Goal: Task Accomplishment & Management: Complete application form

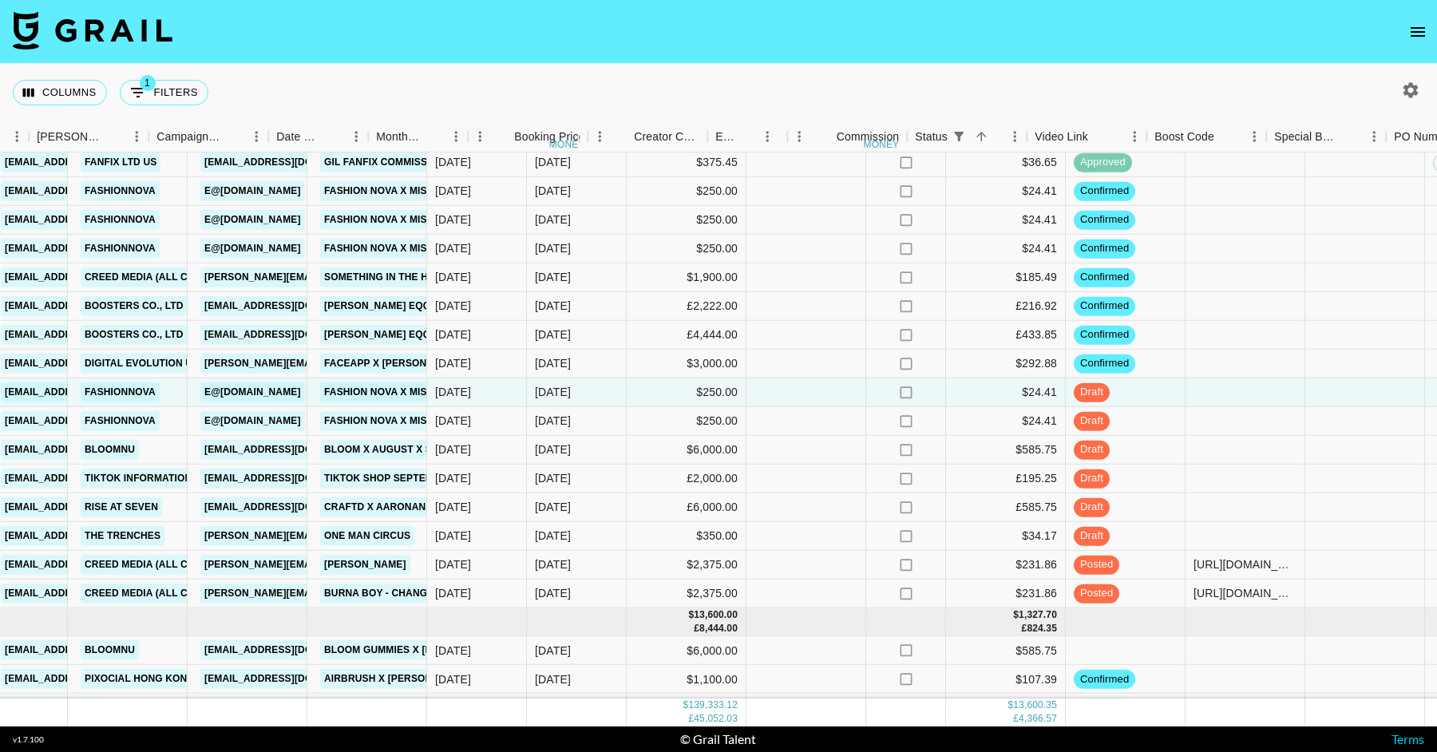
scroll to position [2789, 821]
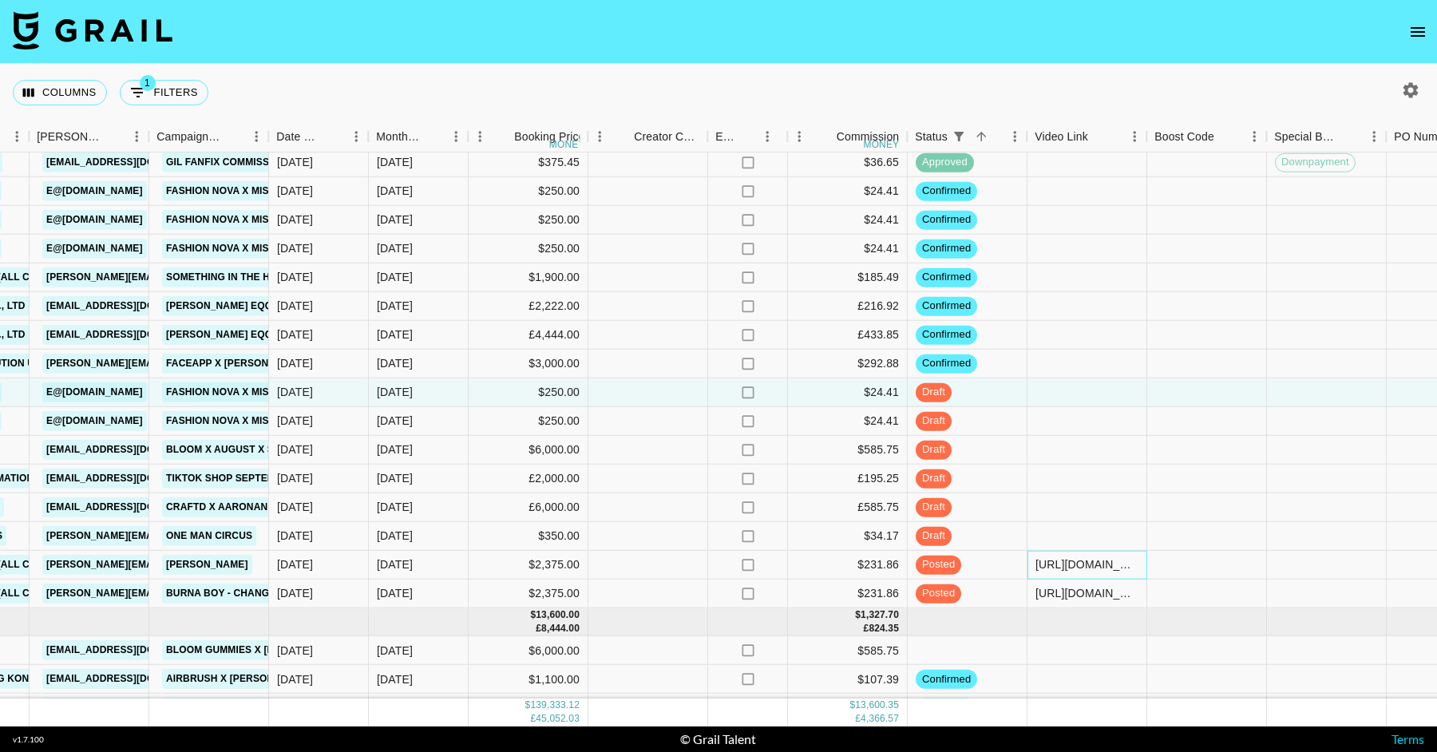
click at [1088, 568] on div "[URL][DOMAIN_NAME]" at bounding box center [1087, 565] width 103 height 16
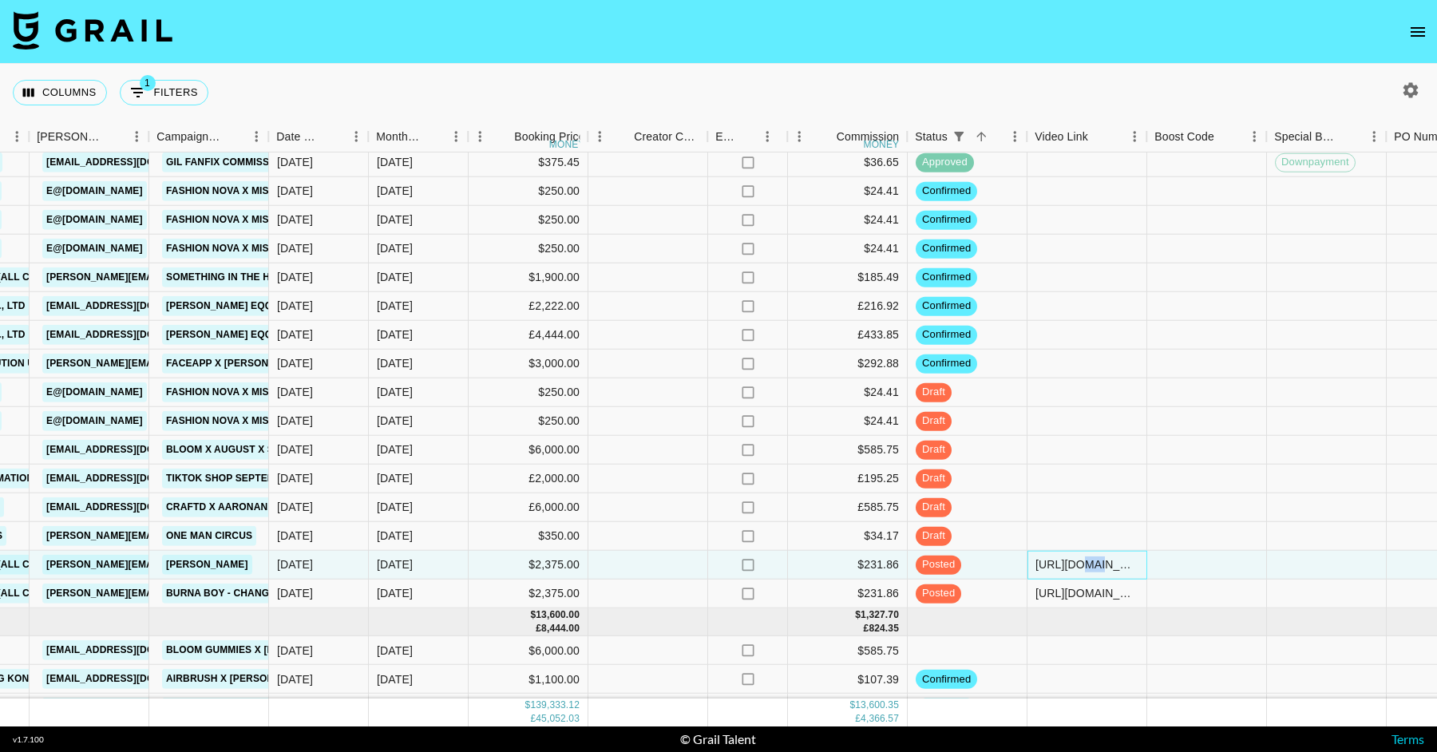
click at [1088, 568] on div "[URL][DOMAIN_NAME]" at bounding box center [1087, 565] width 103 height 16
click at [1088, 568] on input "[URL][DOMAIN_NAME]" at bounding box center [1086, 564] width 117 height 13
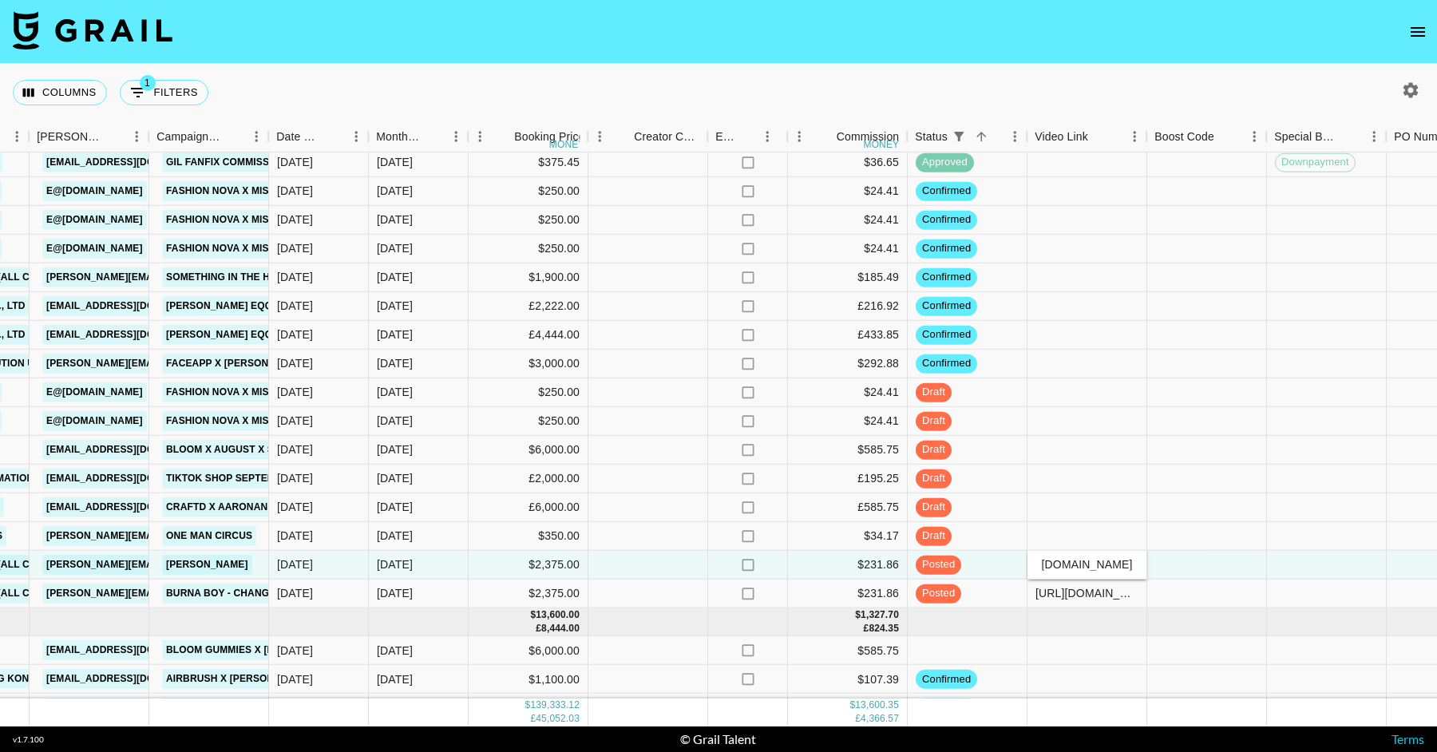
click at [1088, 568] on input "[URL][DOMAIN_NAME]" at bounding box center [1086, 564] width 117 height 13
click at [1087, 568] on input "[URL][DOMAIN_NAME]" at bounding box center [1086, 564] width 117 height 13
click at [1086, 514] on div at bounding box center [1088, 507] width 120 height 29
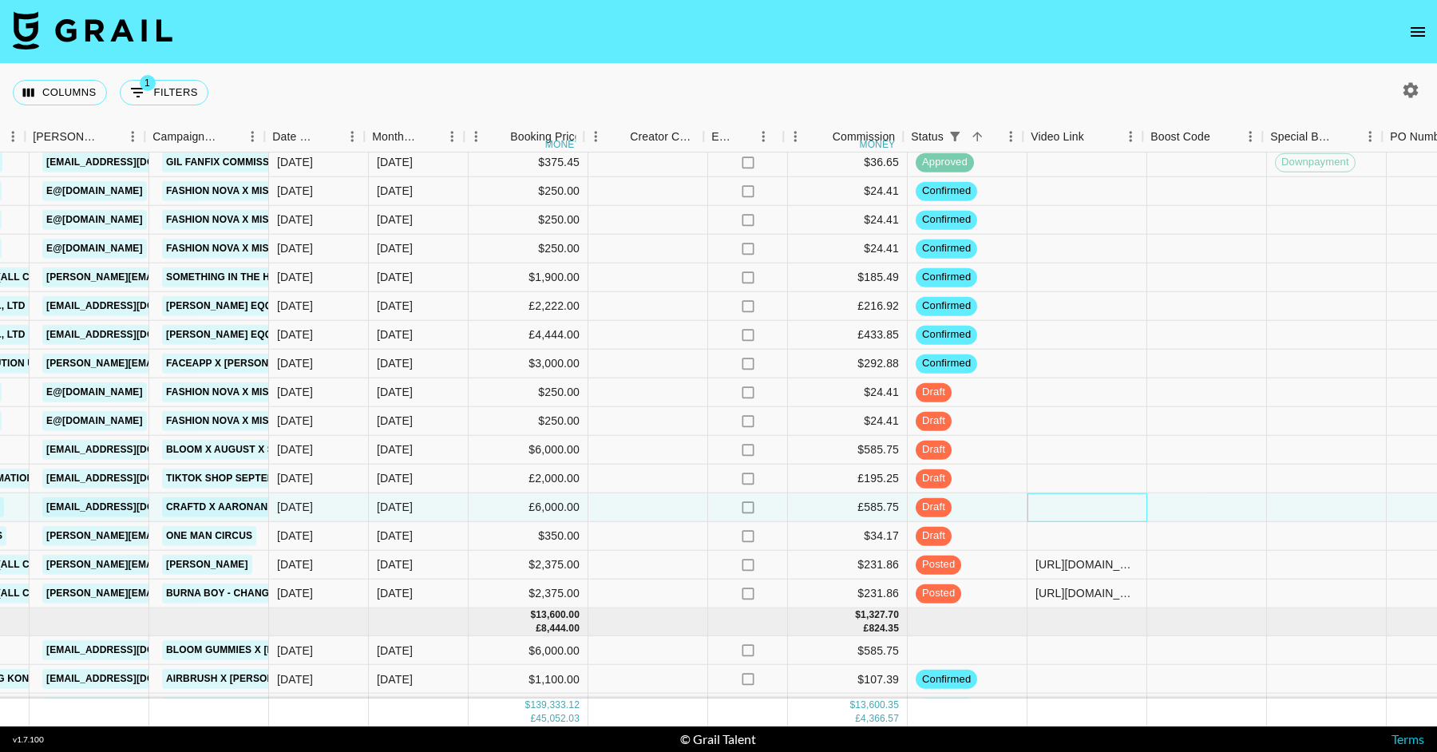
scroll to position [2789, 1673]
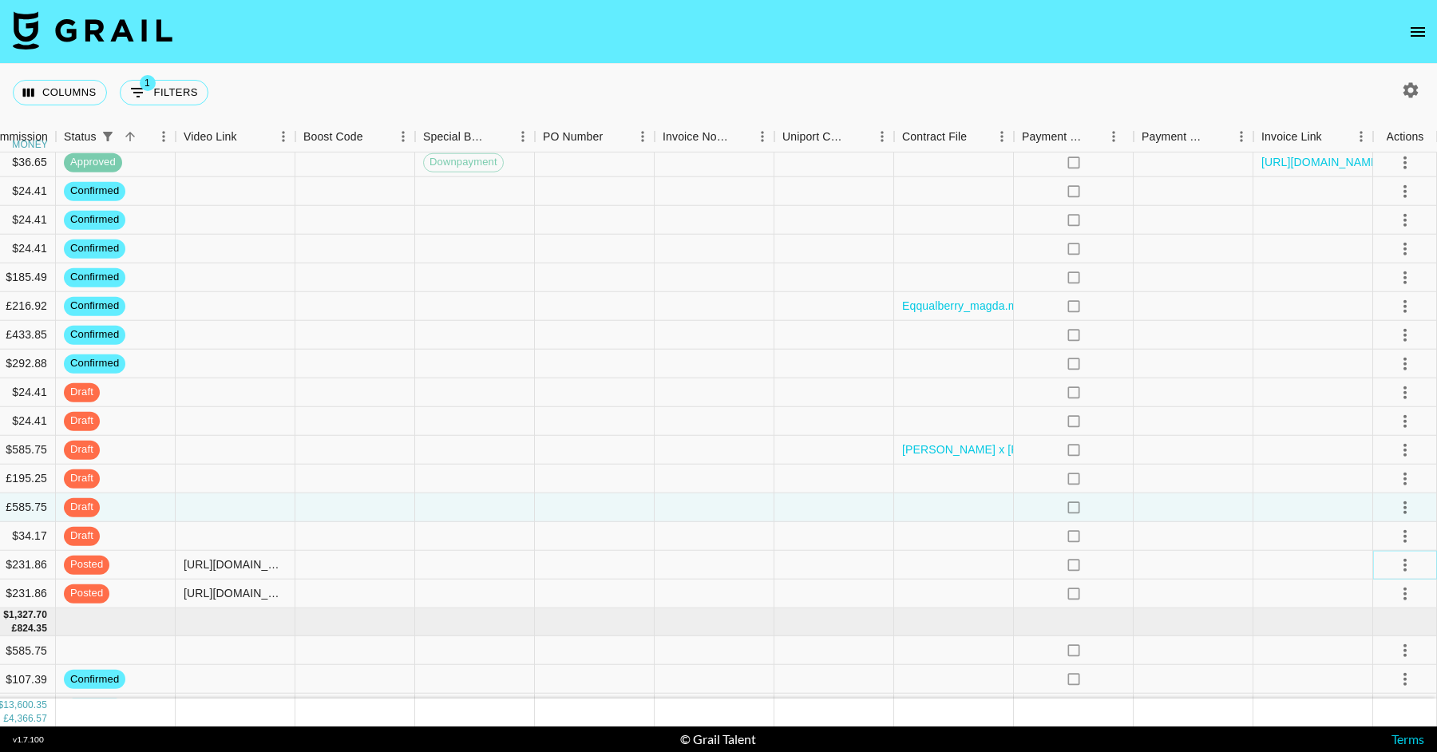
click at [1407, 557] on icon "select merge strategy" at bounding box center [1405, 564] width 19 height 19
click at [1369, 686] on li "Cancel" at bounding box center [1385, 685] width 104 height 29
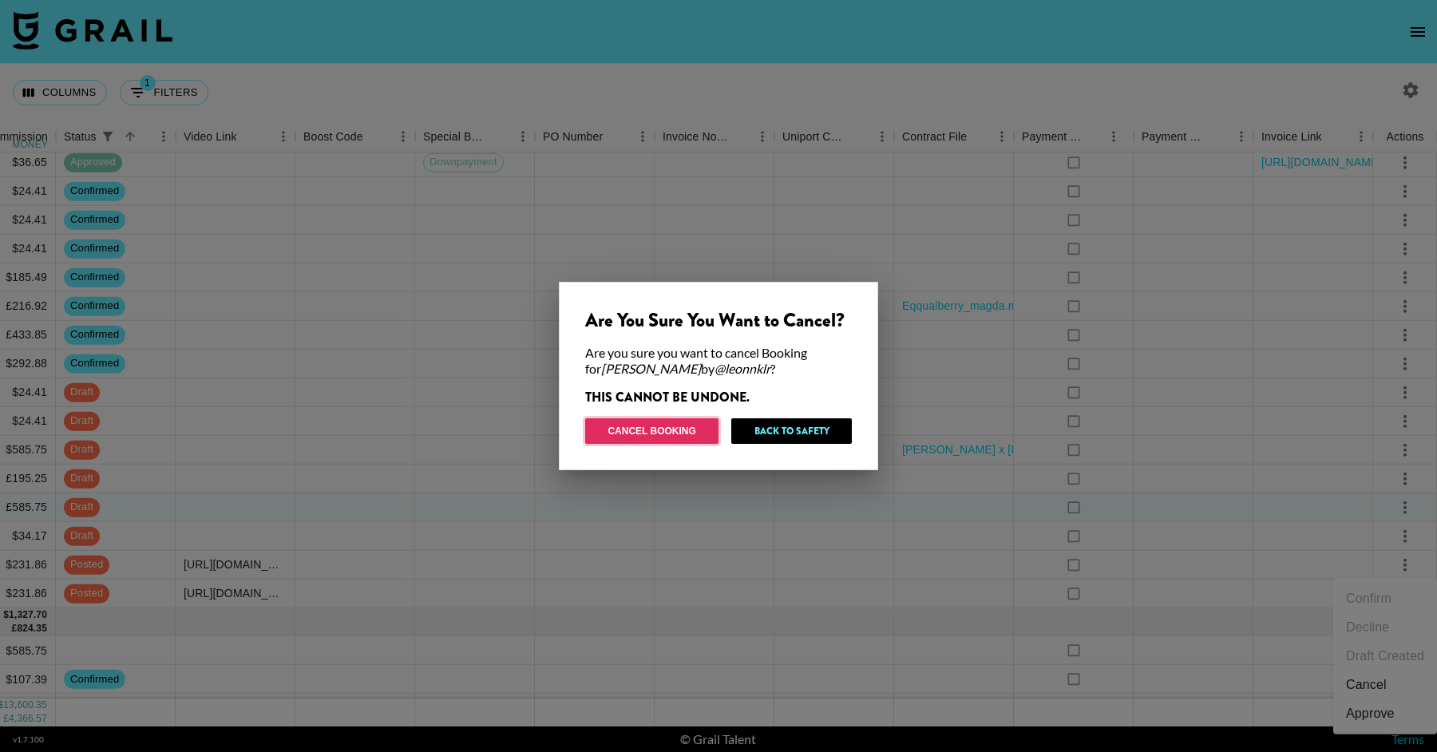
click at [675, 439] on button "Cancel Booking" at bounding box center [651, 431] width 133 height 26
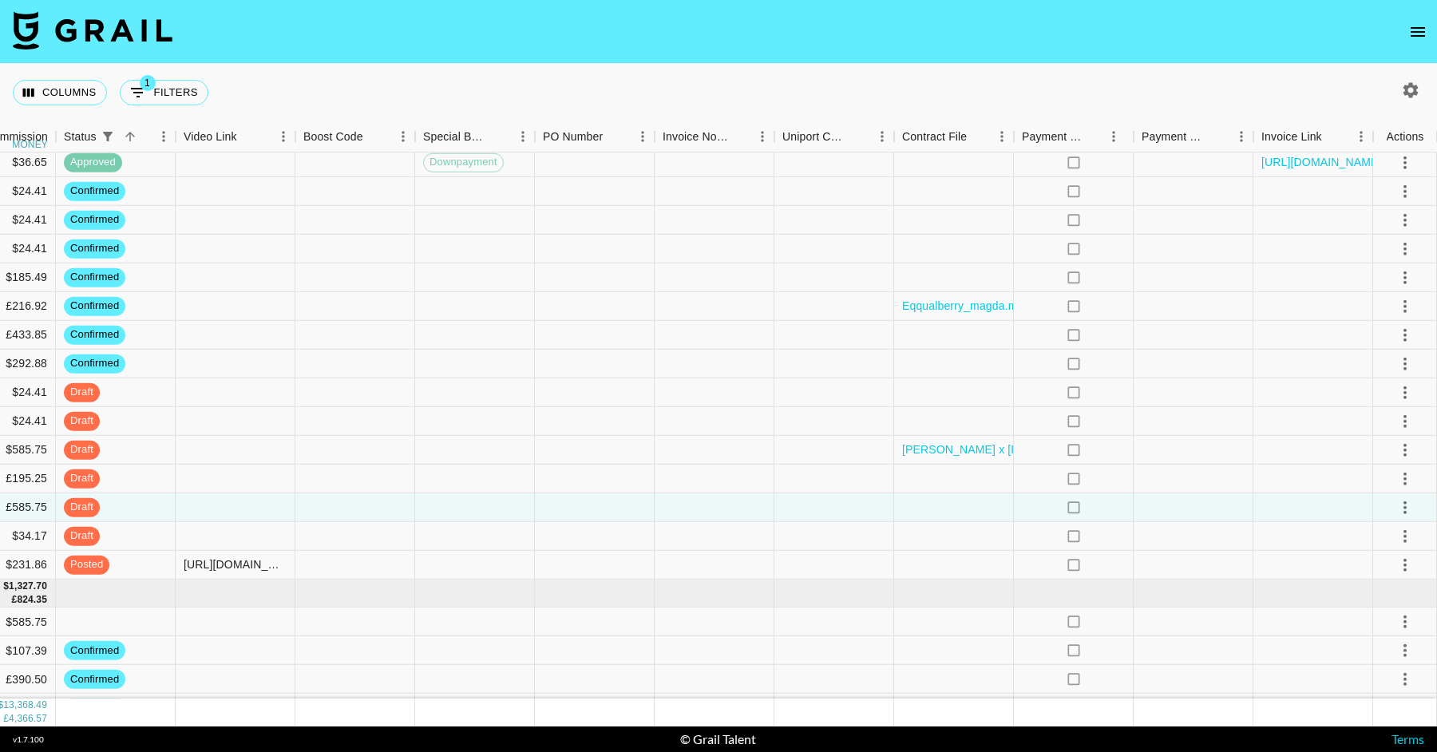
click at [1430, 23] on button "open drawer" at bounding box center [1418, 32] width 32 height 32
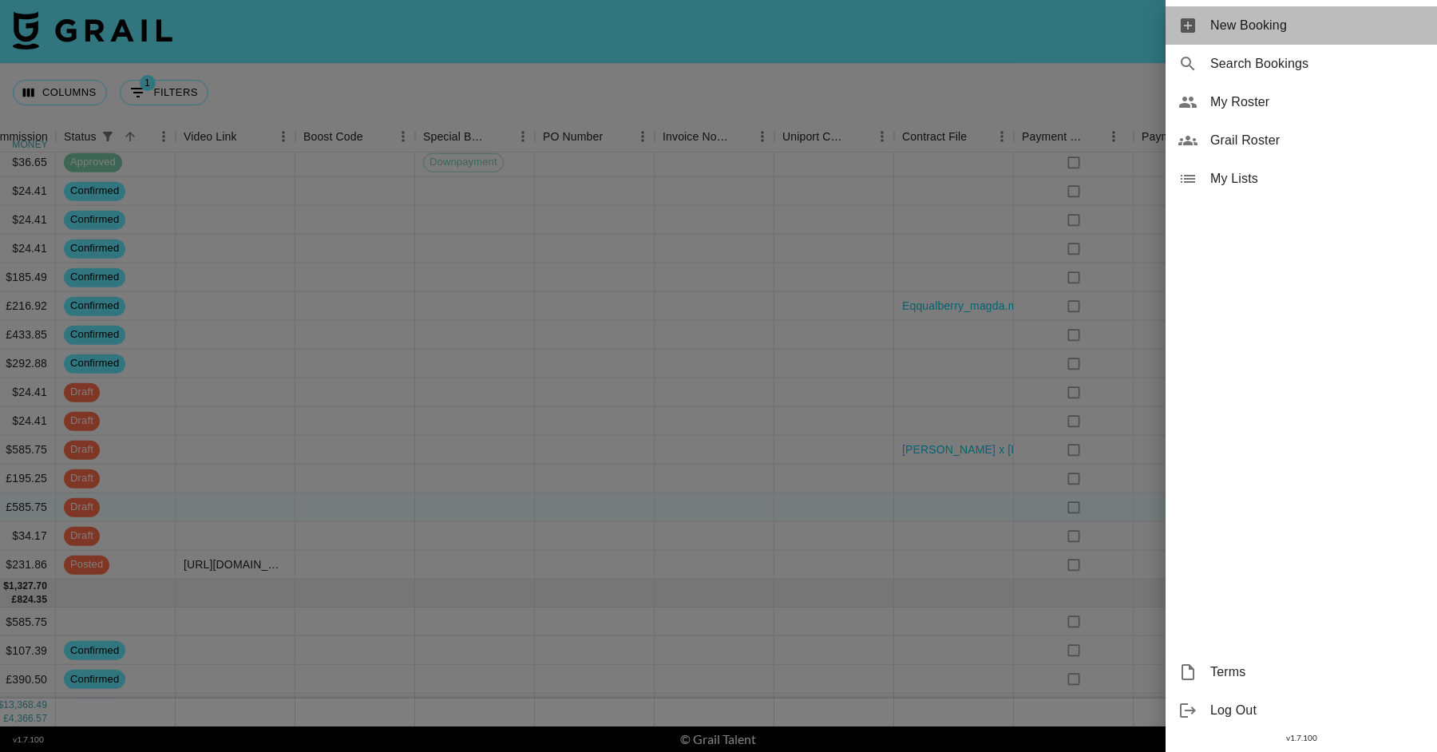
click at [1282, 32] on span "New Booking" at bounding box center [1318, 25] width 214 height 19
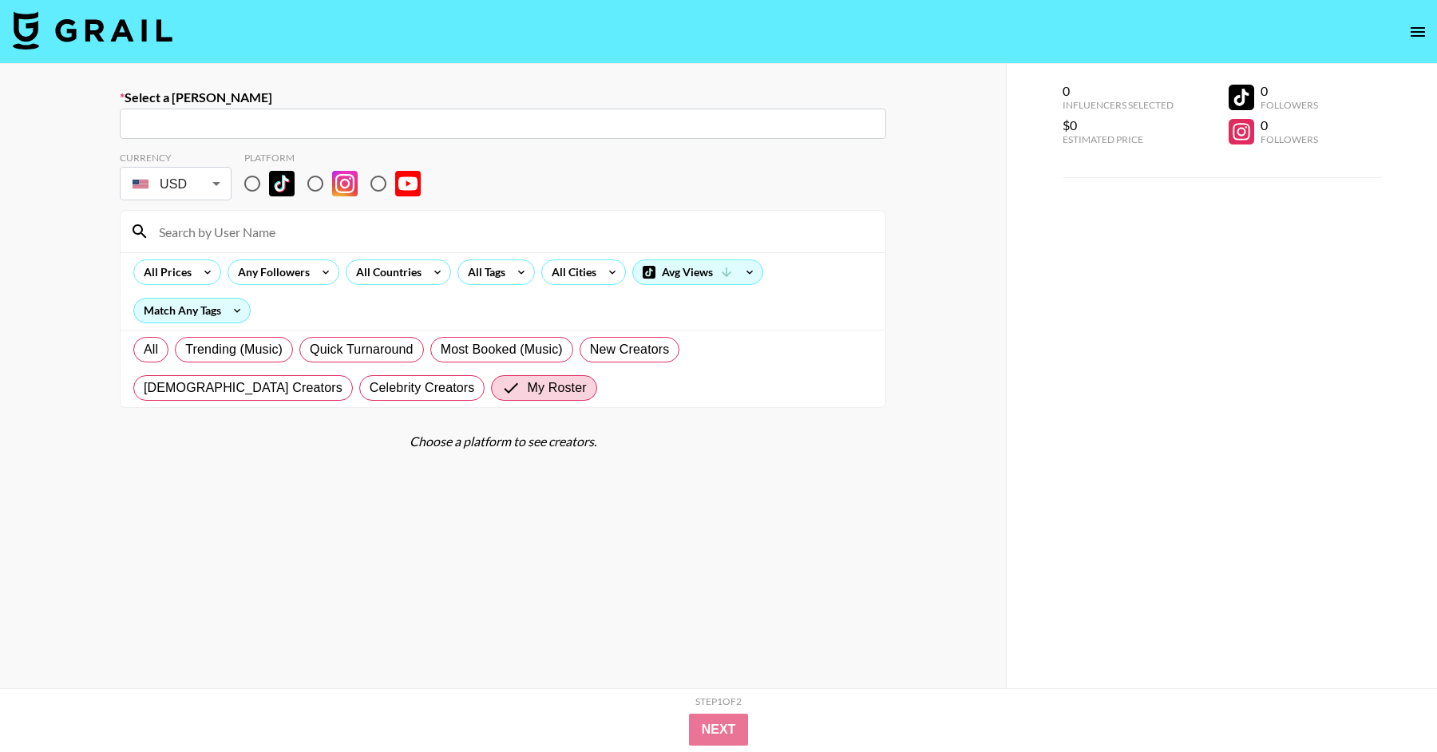
click at [705, 117] on input "text" at bounding box center [502, 124] width 747 height 18
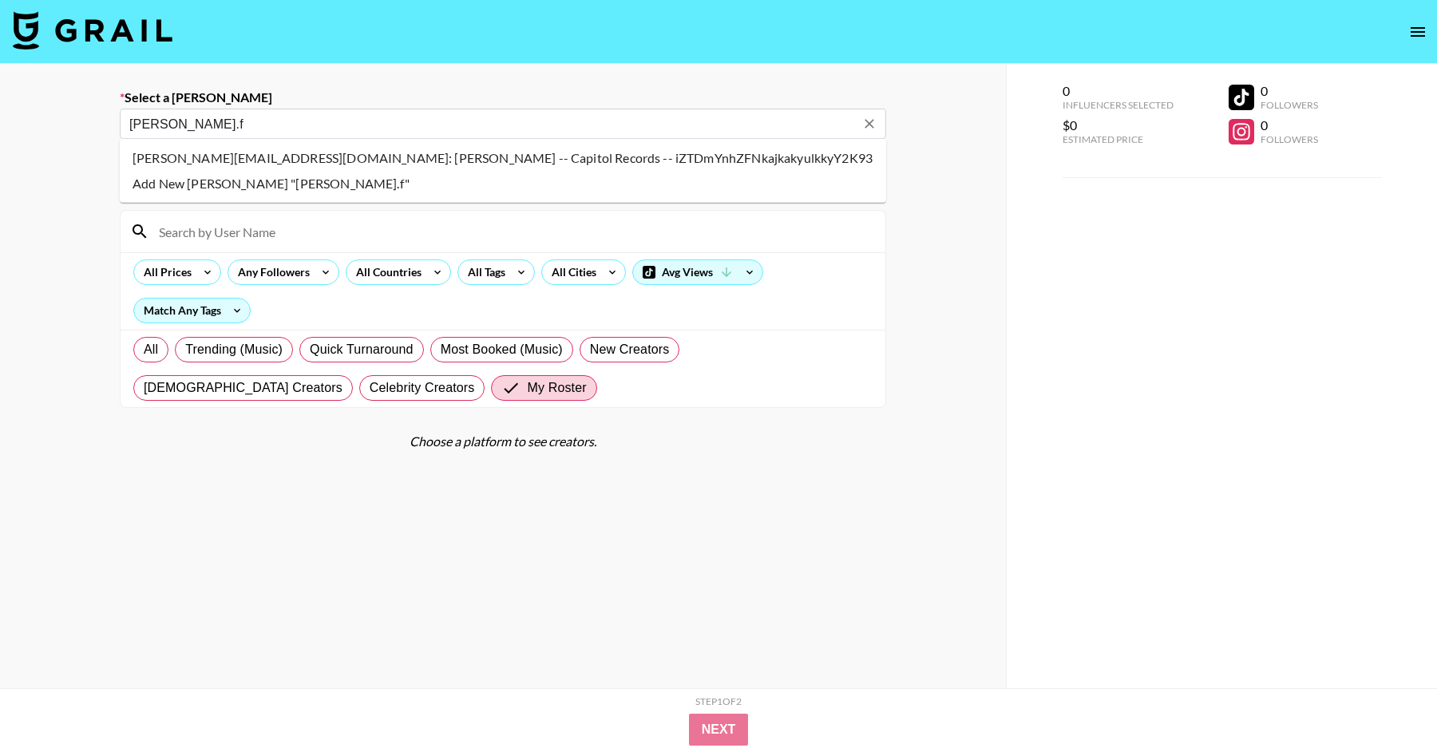
click at [545, 154] on li "hannah.ferrell@umusic.com: Hannah Ferrell -- Capitol Records -- iZTDmYnhZFNkajk…" at bounding box center [503, 158] width 767 height 26
type input "hannah.ferrell@umusic.com: Hannah Ferrell -- Capitol Records -- iZTDmYnhZFNkajk…"
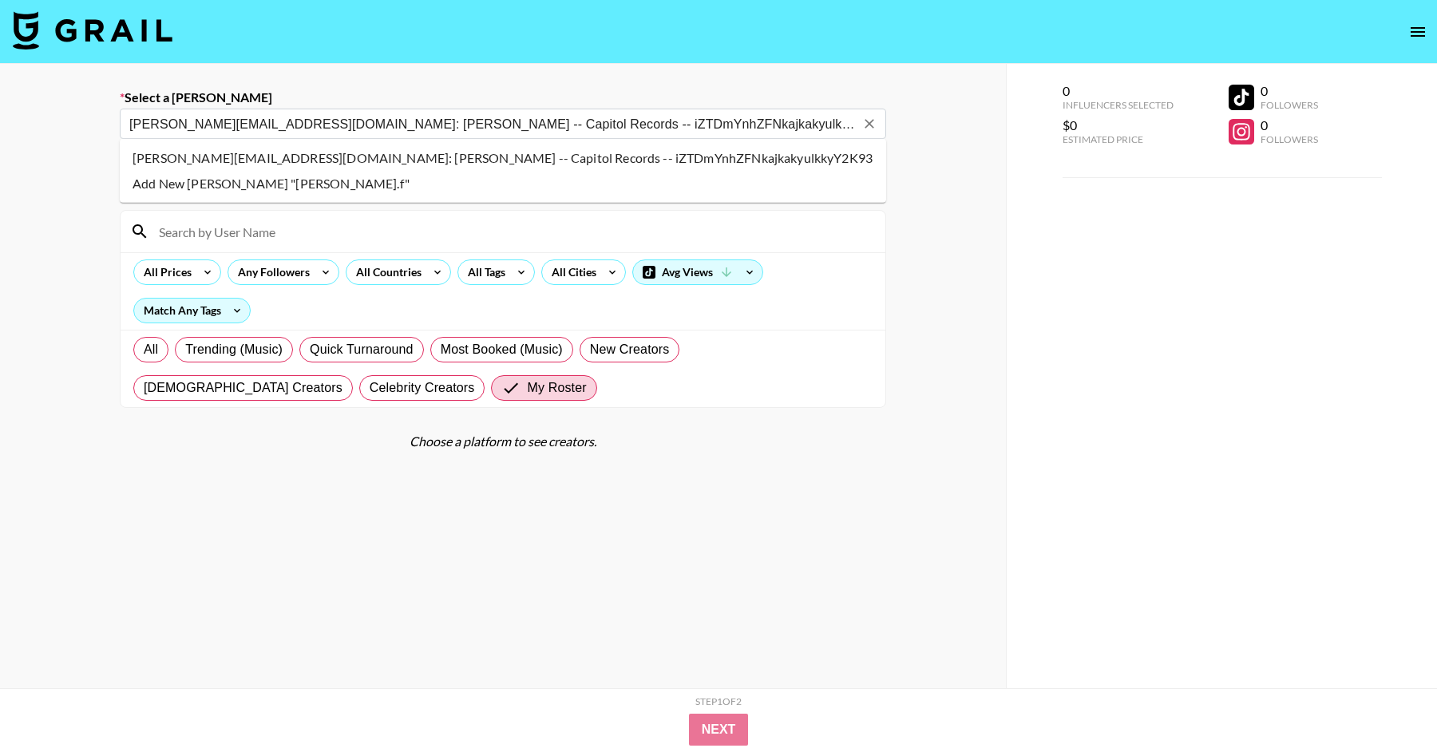
select select "Song"
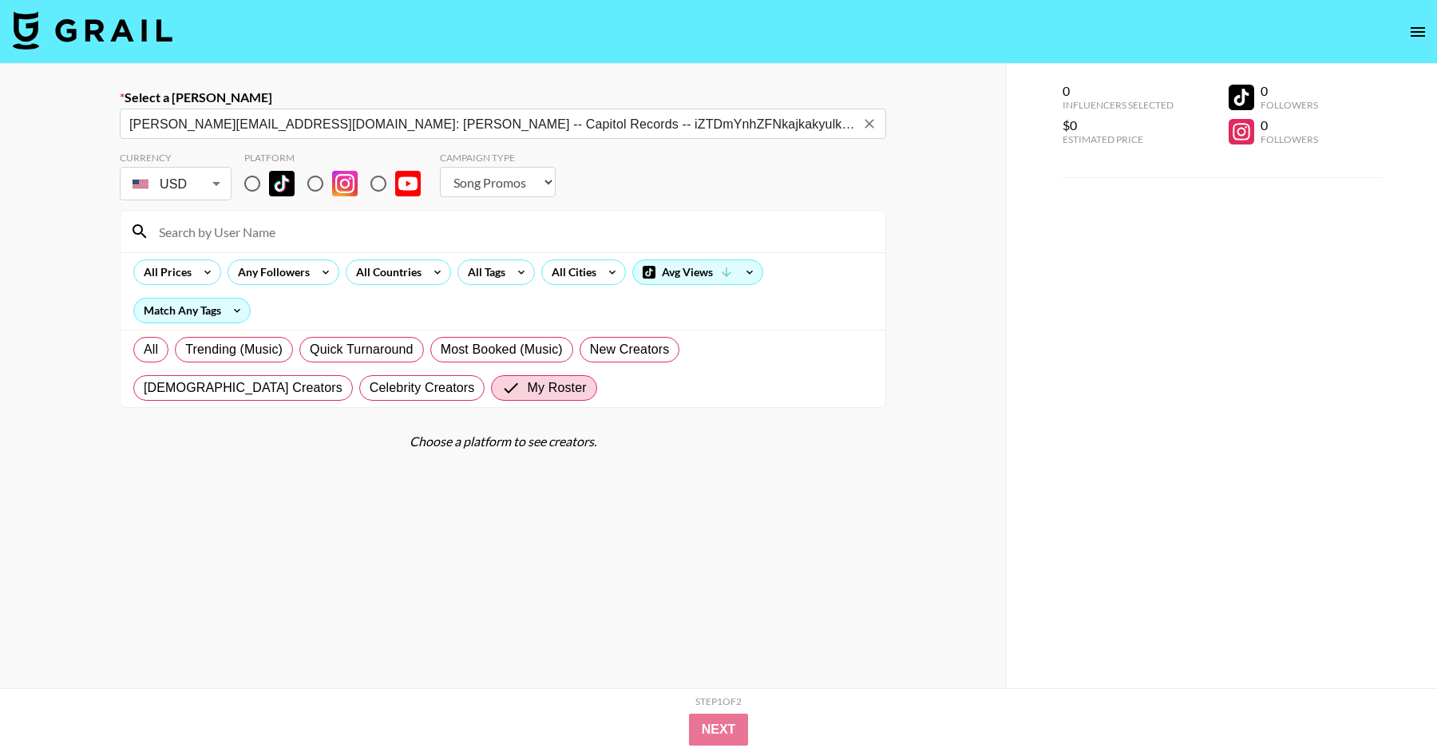
type input "hannah.ferrell@umusic.com: Hannah Ferrell -- Capitol Records -- iZTDmYnhZFNkajk…"
click at [249, 187] on input "radio" at bounding box center [253, 184] width 34 height 34
radio input "true"
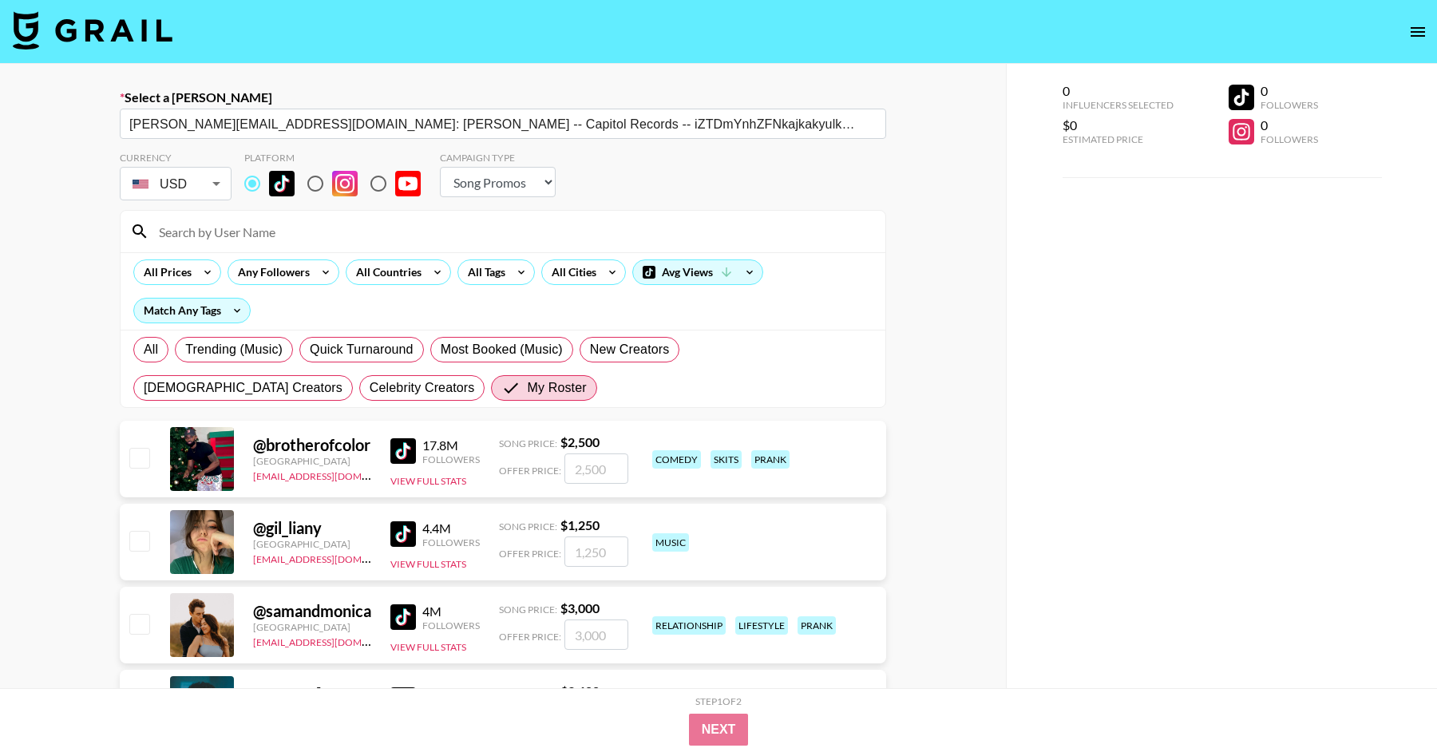
click at [249, 228] on input at bounding box center [512, 232] width 727 height 26
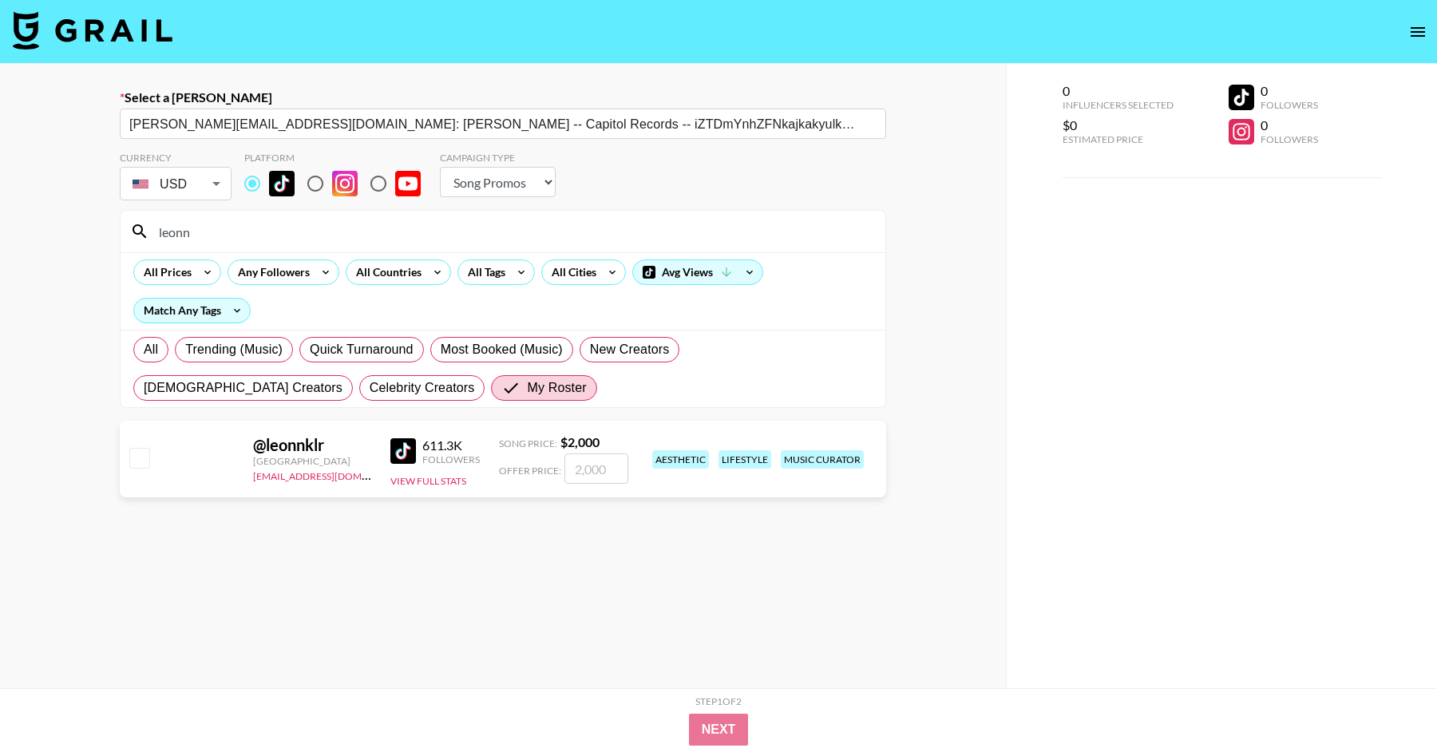
type input "leonn"
click at [591, 463] on input "number" at bounding box center [597, 469] width 64 height 30
checkbox input "true"
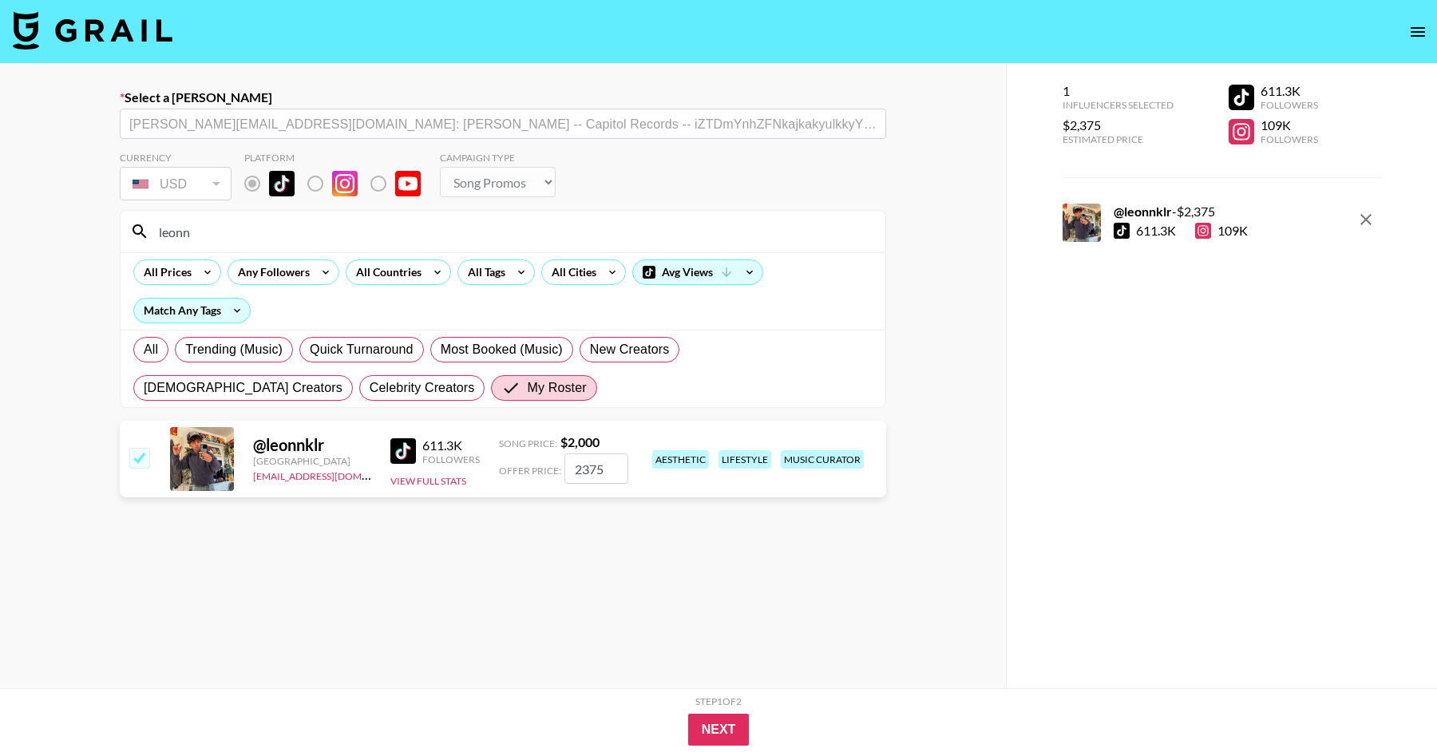
type input "2375"
click at [667, 579] on section "Currency USD USD ​ Platform Campaign Type Choose Type... Song Promos Brand Prom…" at bounding box center [503, 451] width 767 height 624
click at [697, 715] on button "Next" at bounding box center [718, 730] width 61 height 32
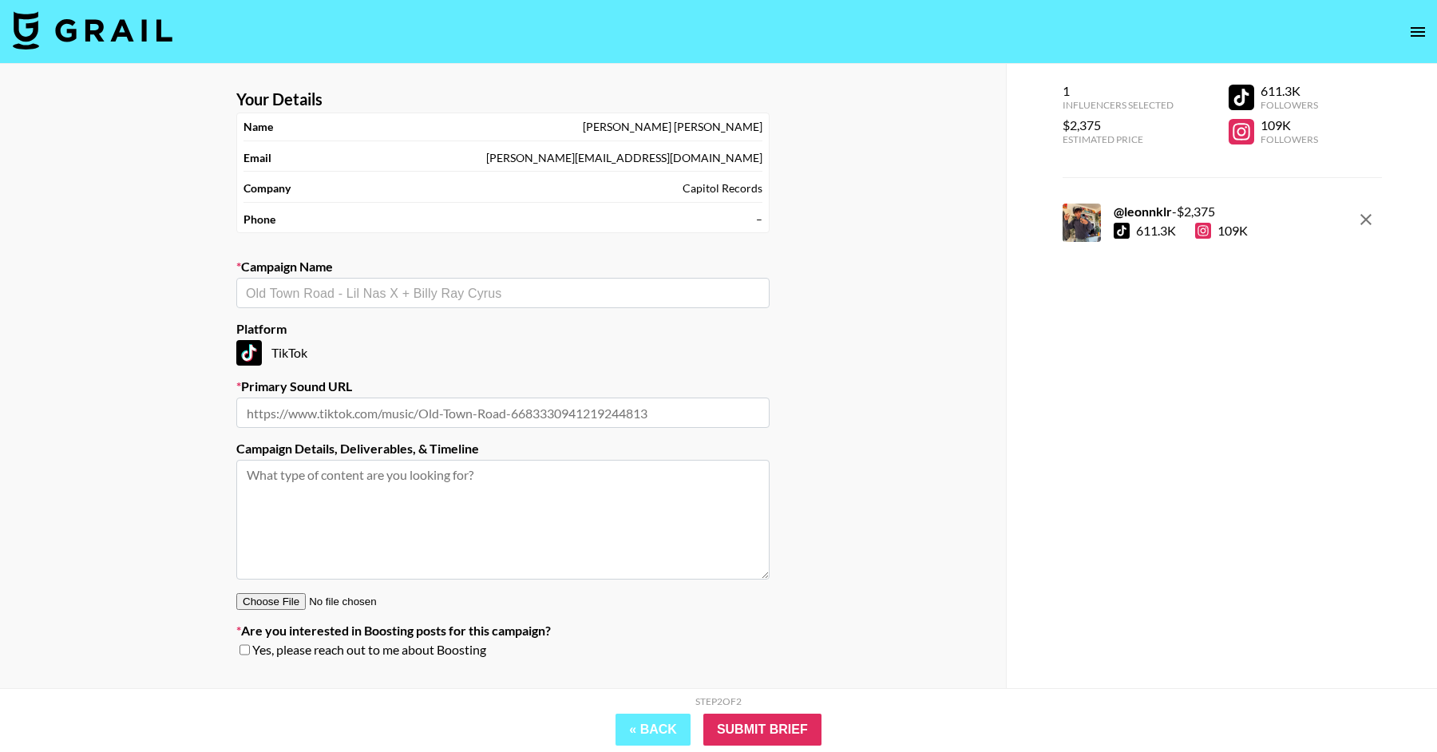
click at [472, 296] on input "text" at bounding box center [503, 293] width 514 height 18
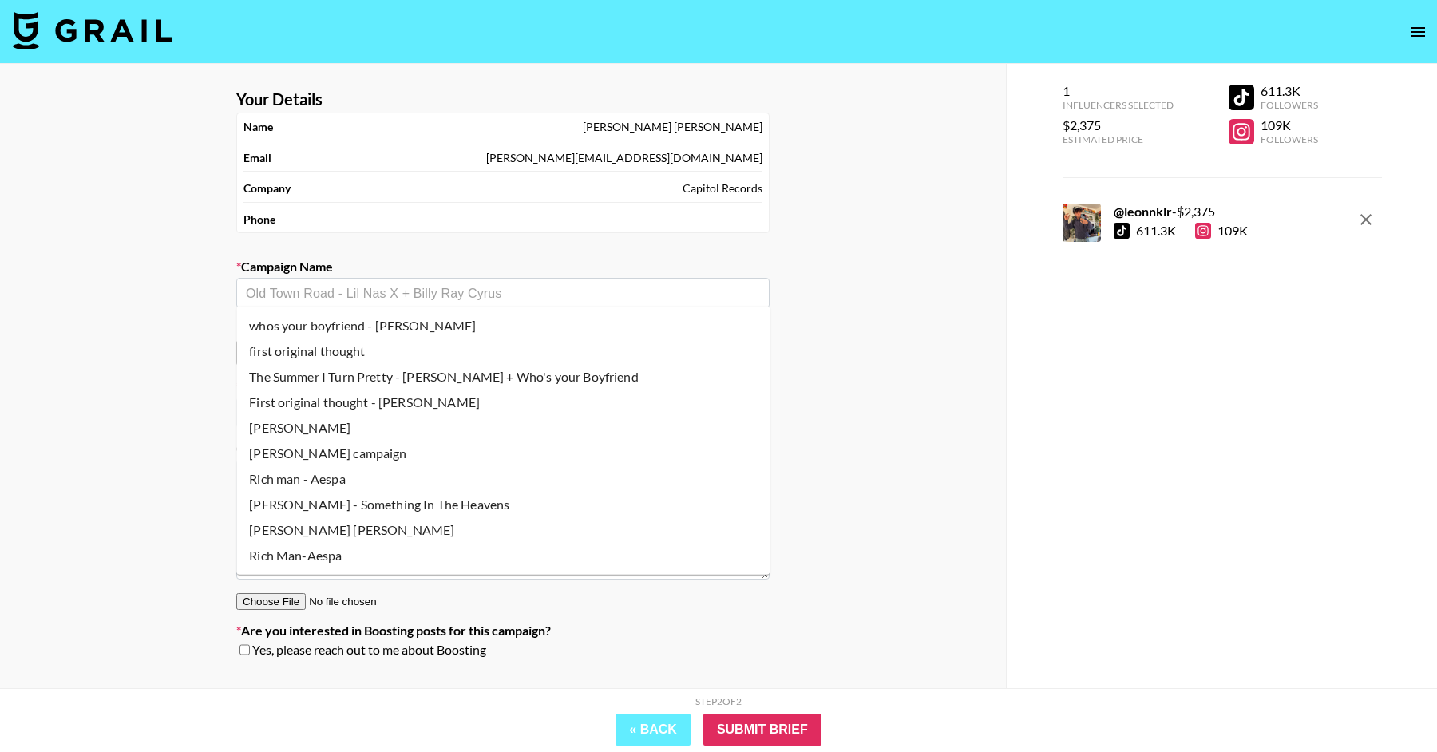
click at [438, 381] on li "The Summer I Turn Pretty - [PERSON_NAME] + Who's your Boyfriend" at bounding box center [502, 377] width 533 height 26
type input "The Summer I Turn Pretty - [PERSON_NAME] + Who's your Boyfriend"
type input "https://www.tiktok.com/music/whos-your-boyfriend-7535161799321274369"
type textarea "TikTok -- TikTok -- TikTok -- 1 TikTok video Song Promo"
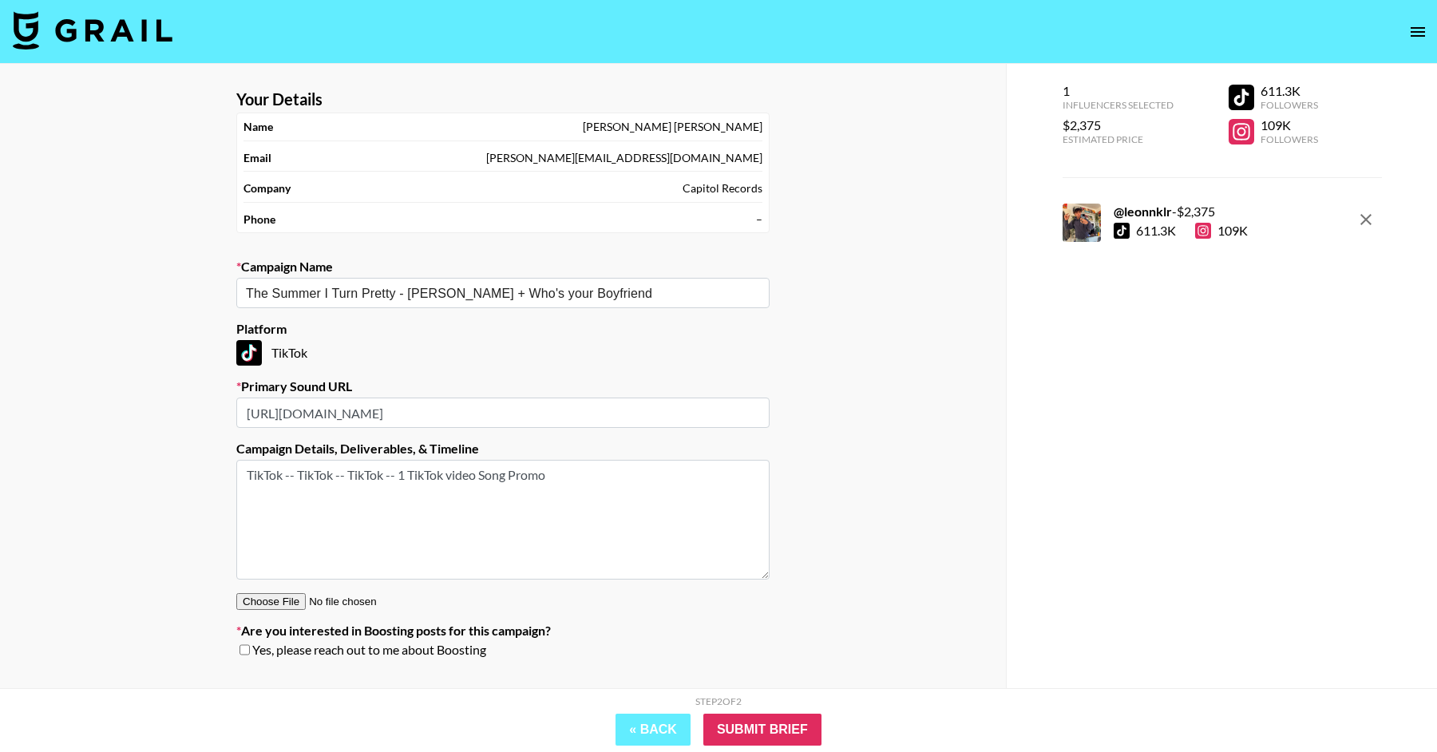
click at [141, 375] on div "Your Details Name Hannah Ferrell Email hannah.ferrell@umusic.com Company Capito…" at bounding box center [503, 408] width 1006 height 688
click at [750, 727] on input "Submit Brief" at bounding box center [762, 730] width 118 height 32
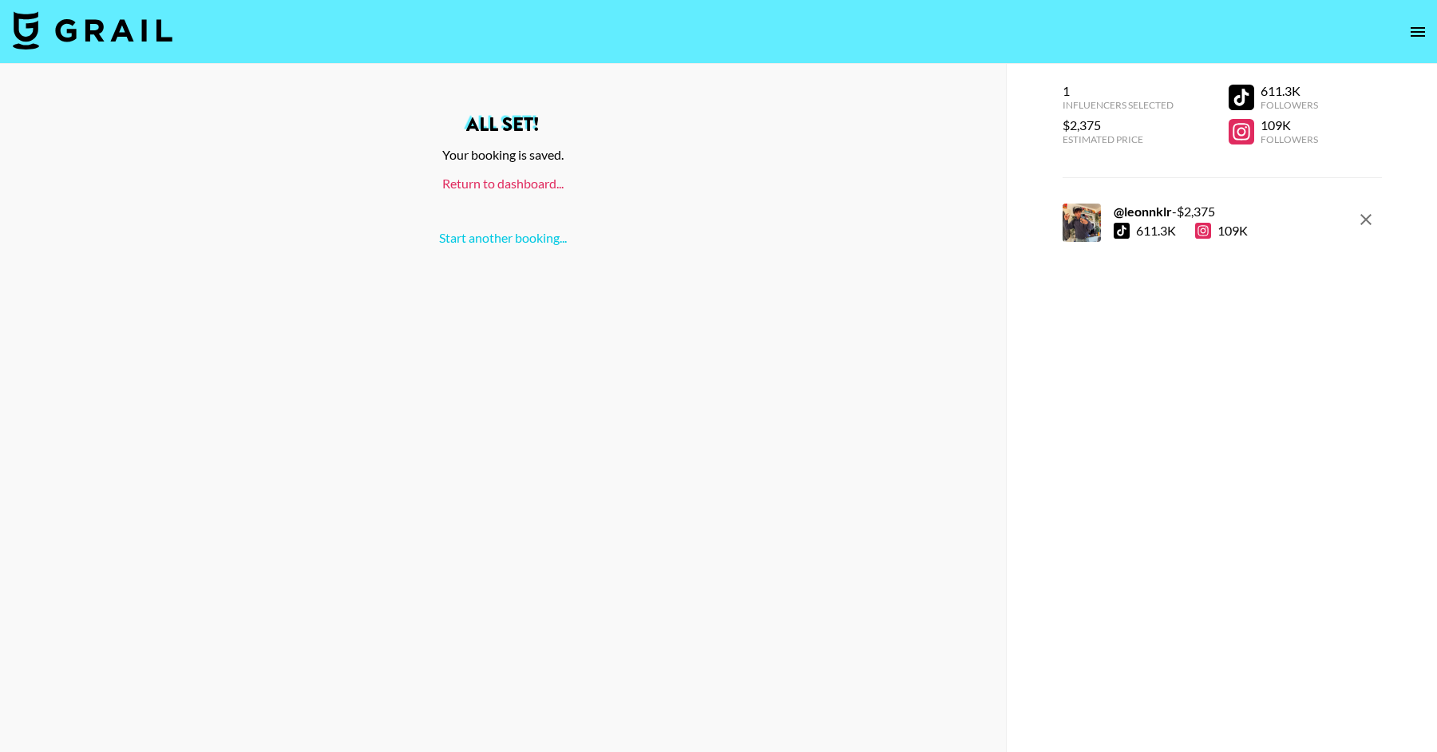
click at [485, 187] on link "Return to dashboard..." at bounding box center [502, 183] width 121 height 15
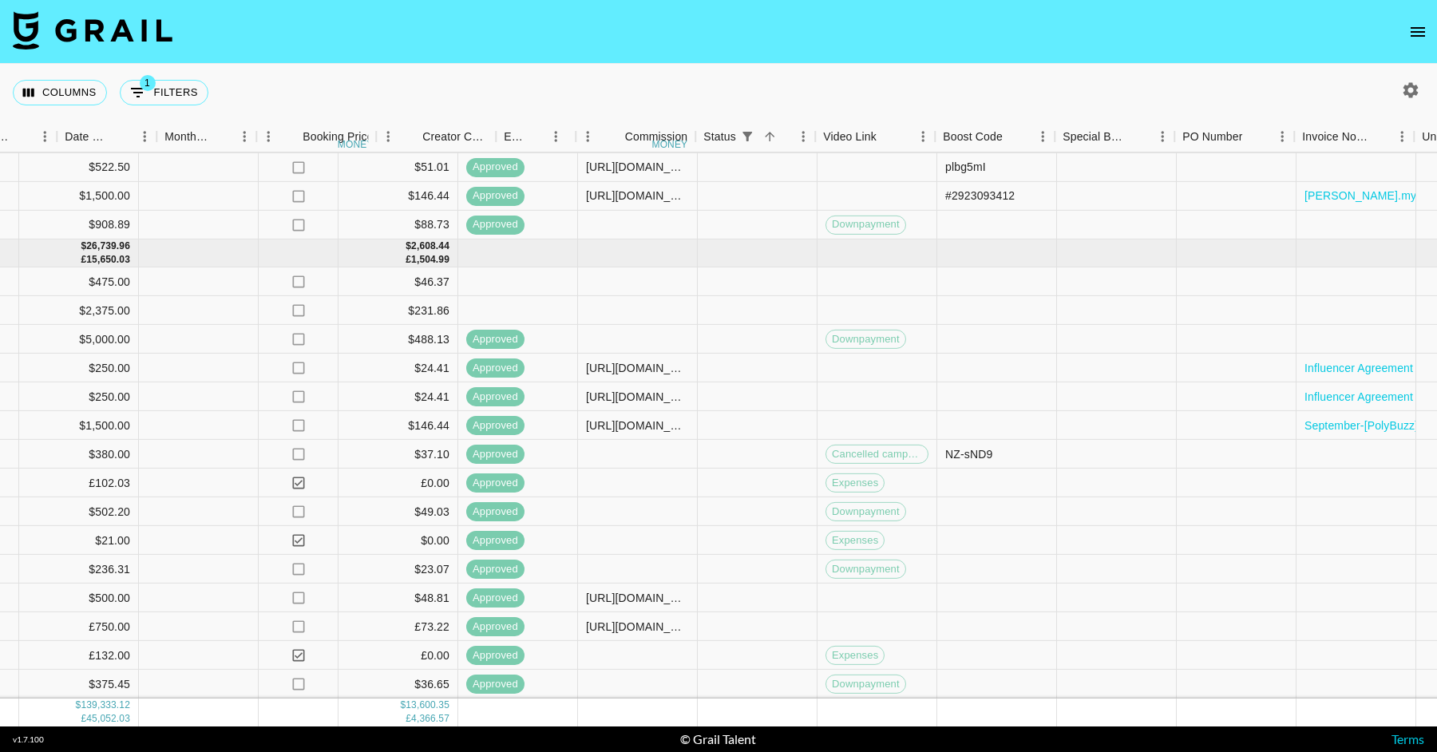
scroll to position [2297, 1673]
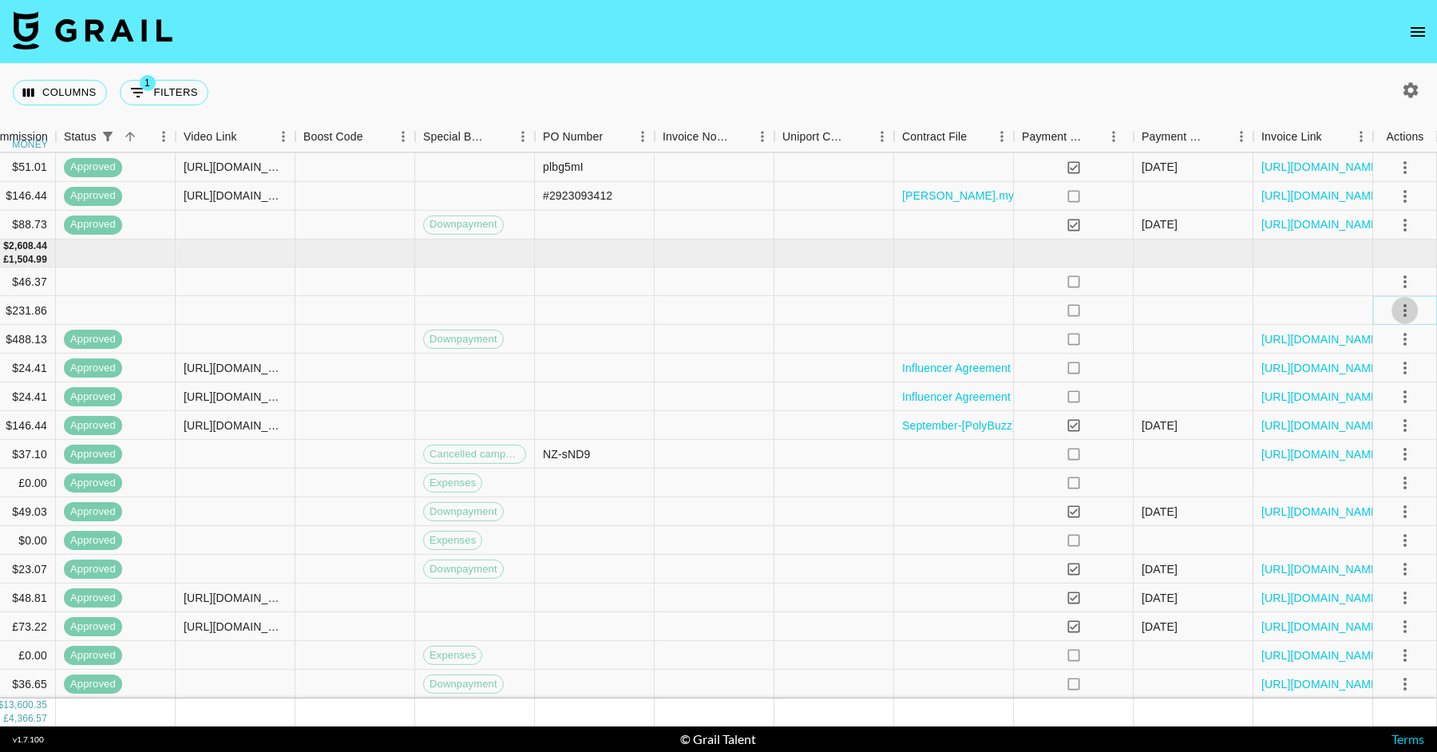
click at [1405, 311] on icon "select merge strategy" at bounding box center [1405, 310] width 3 height 13
click at [1373, 347] on li "Confirm" at bounding box center [1385, 344] width 104 height 29
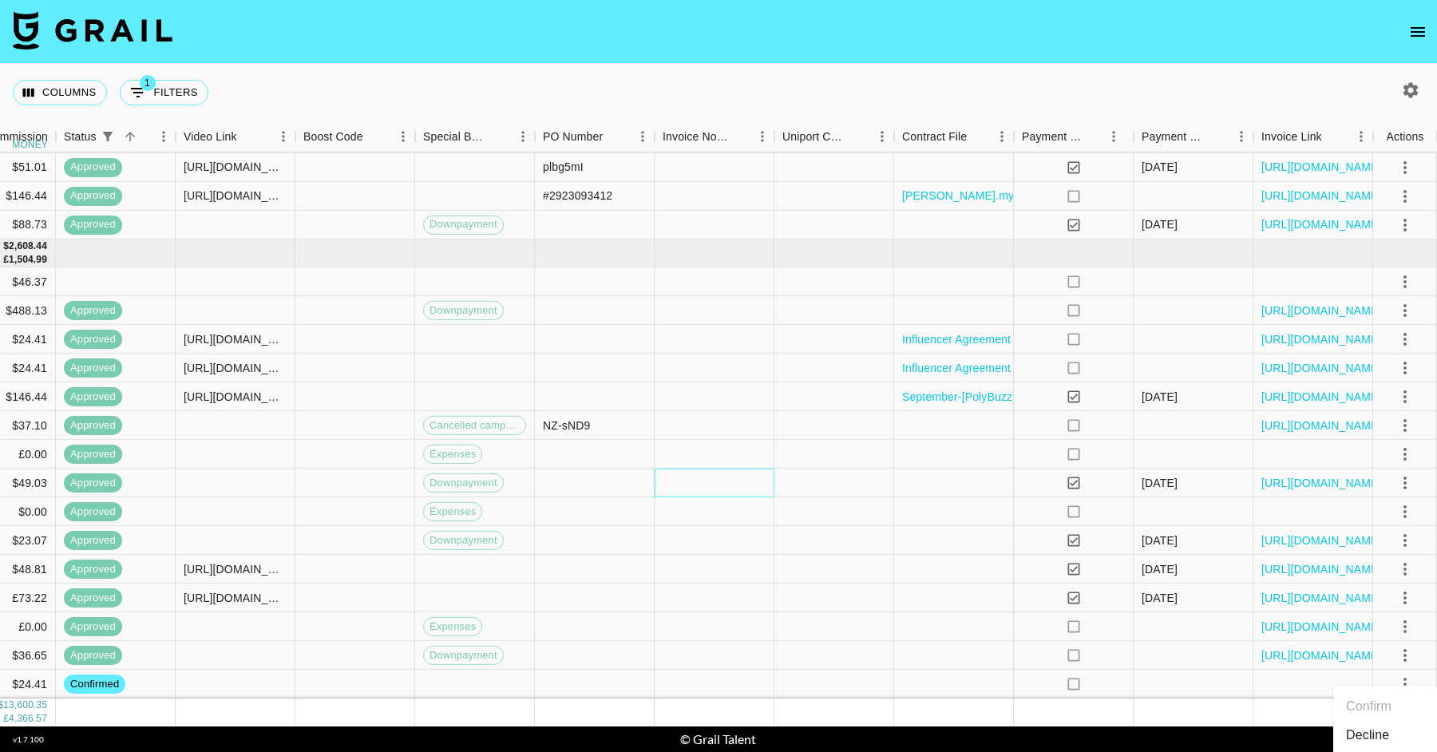
click at [763, 493] on div at bounding box center [715, 483] width 120 height 29
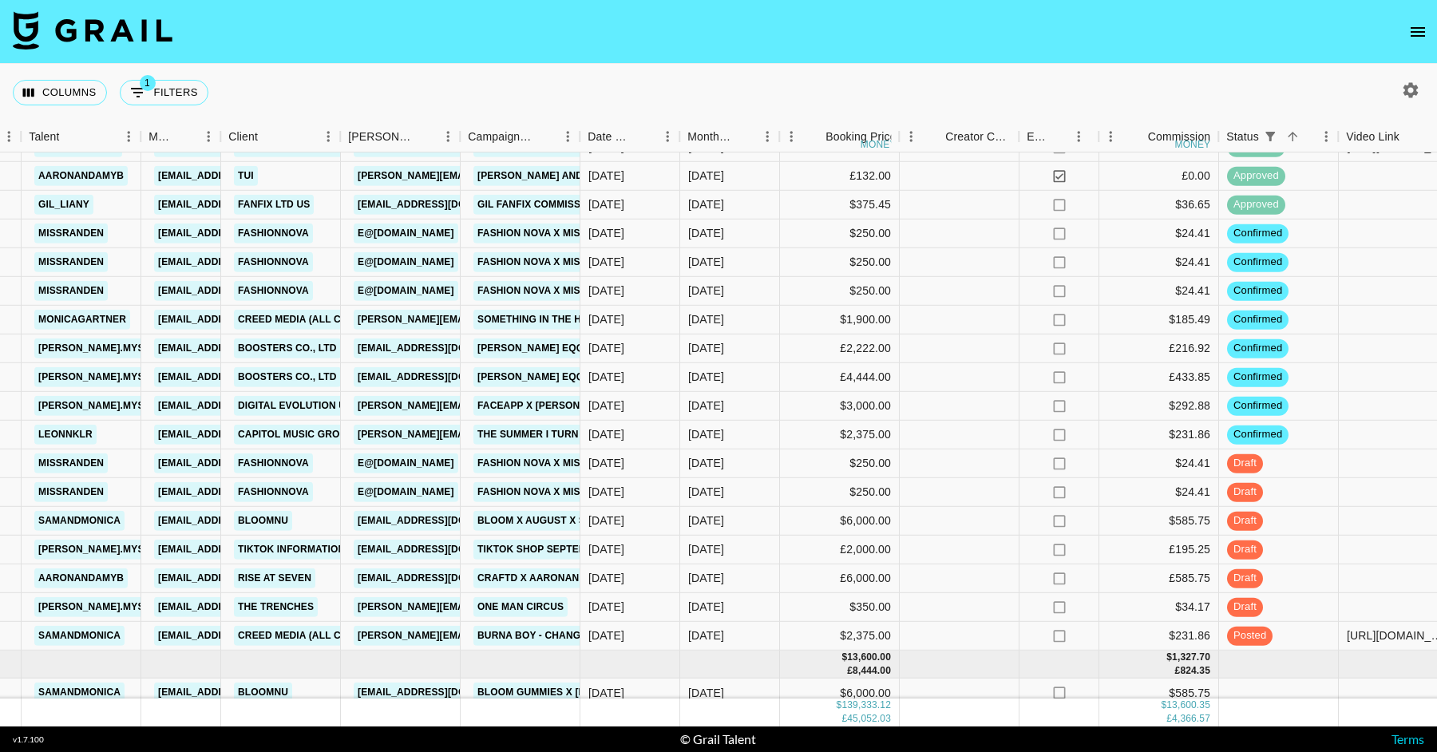
scroll to position [2796, 509]
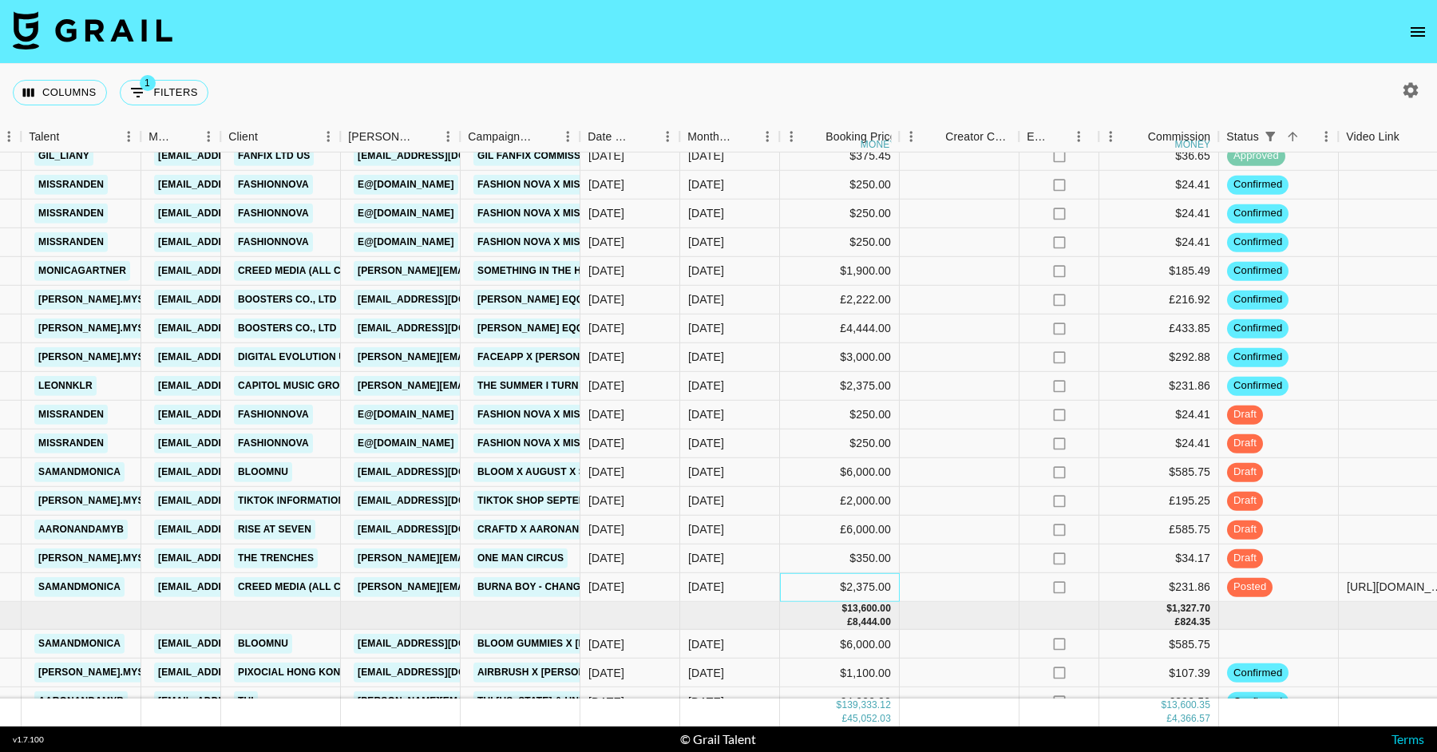
click at [878, 581] on div "$2,375.00" at bounding box center [840, 587] width 120 height 29
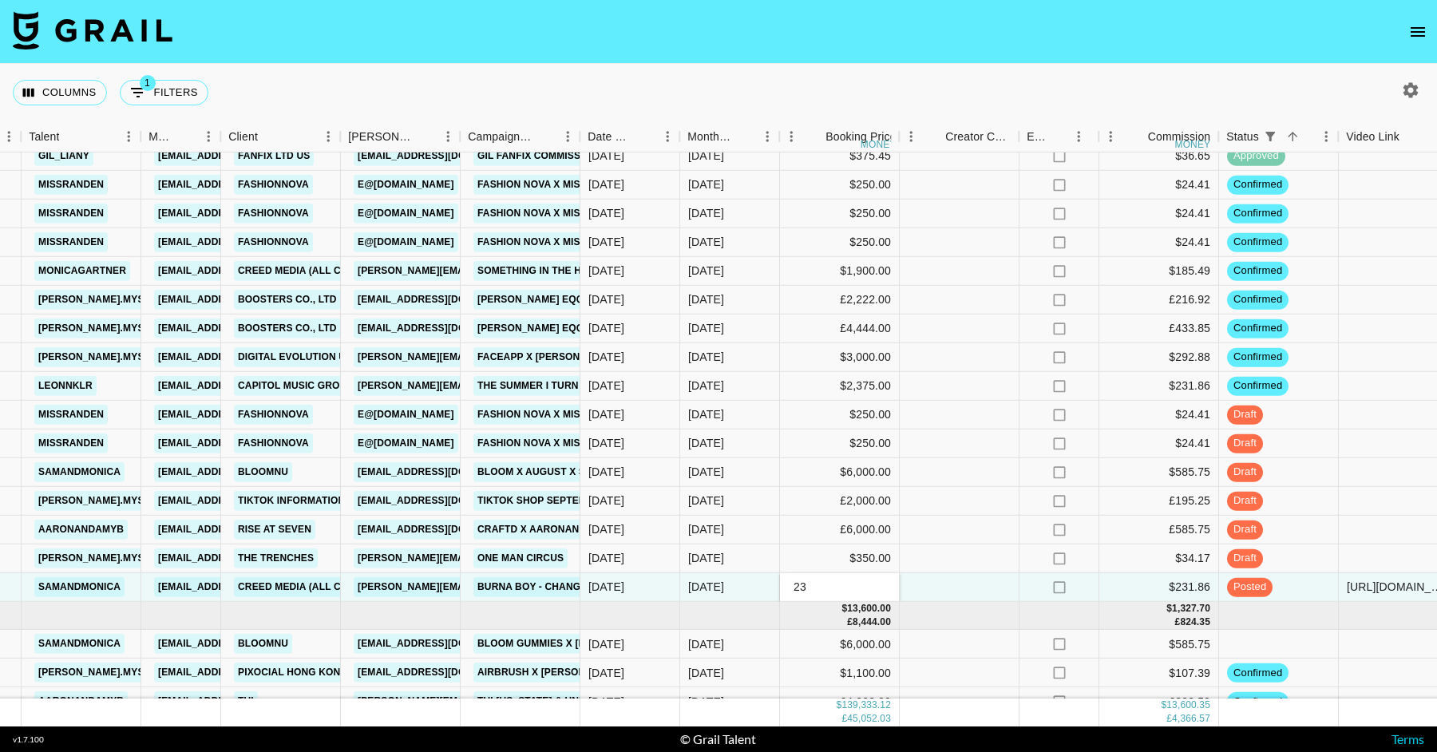
type input "2"
type input "2500"
click at [980, 550] on div at bounding box center [960, 559] width 120 height 29
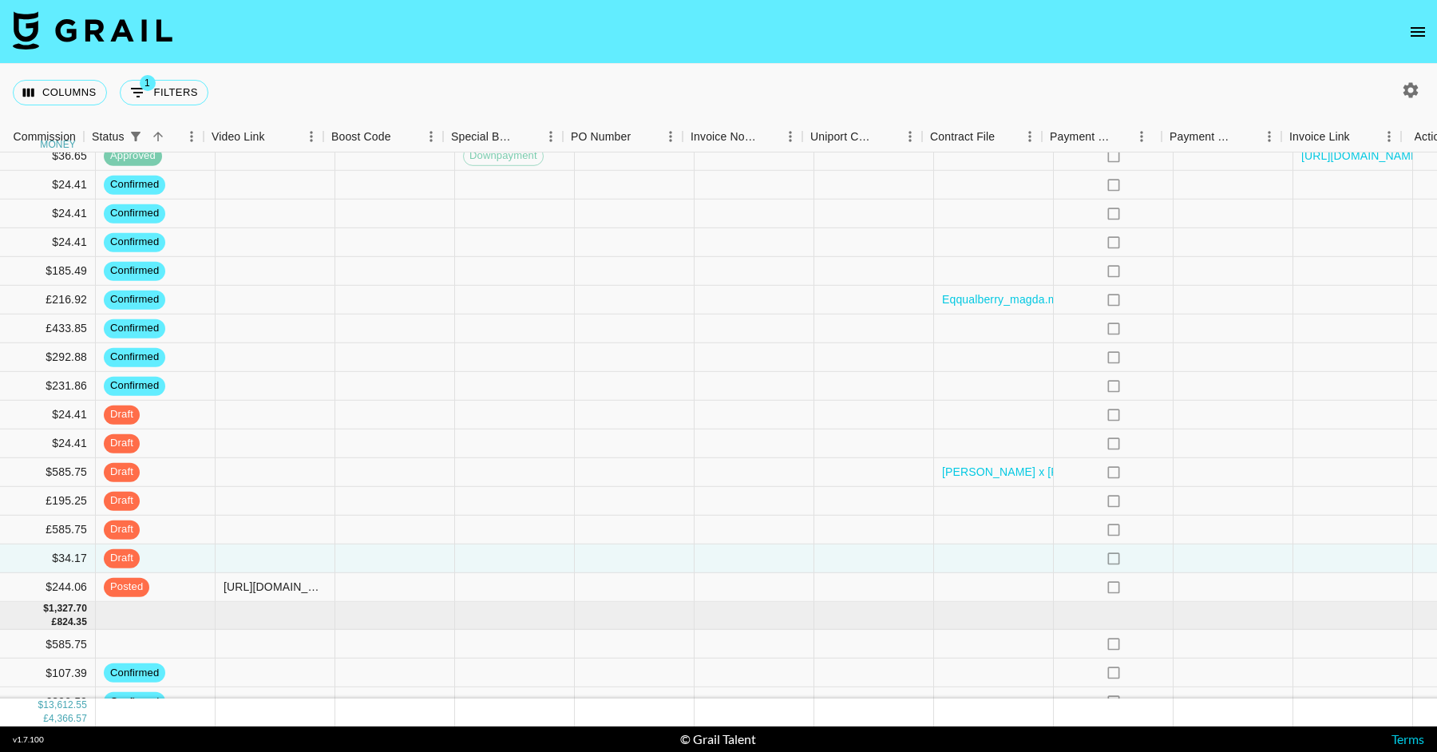
scroll to position [2796, 1673]
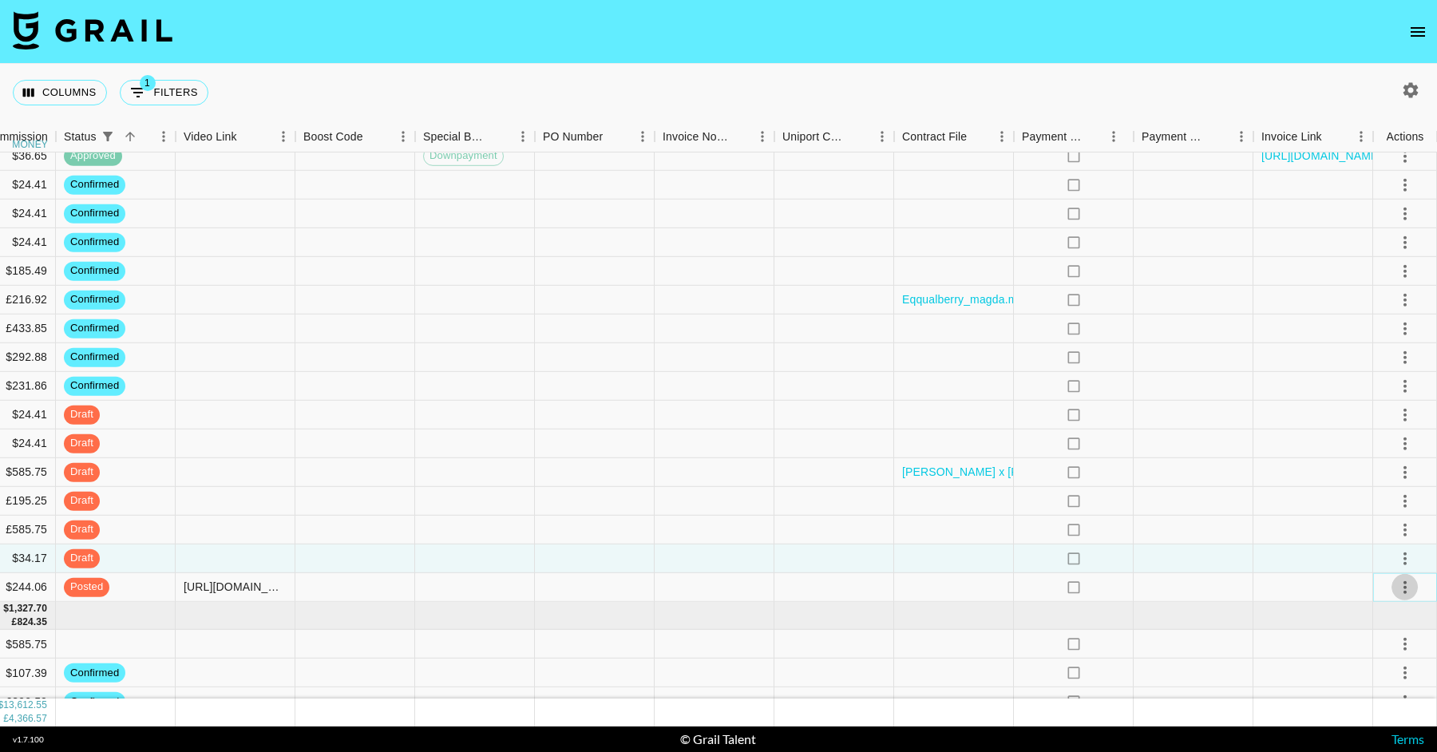
click at [1401, 586] on icon "select merge strategy" at bounding box center [1405, 586] width 19 height 19
click at [1371, 557] on div "Approve" at bounding box center [1370, 552] width 49 height 19
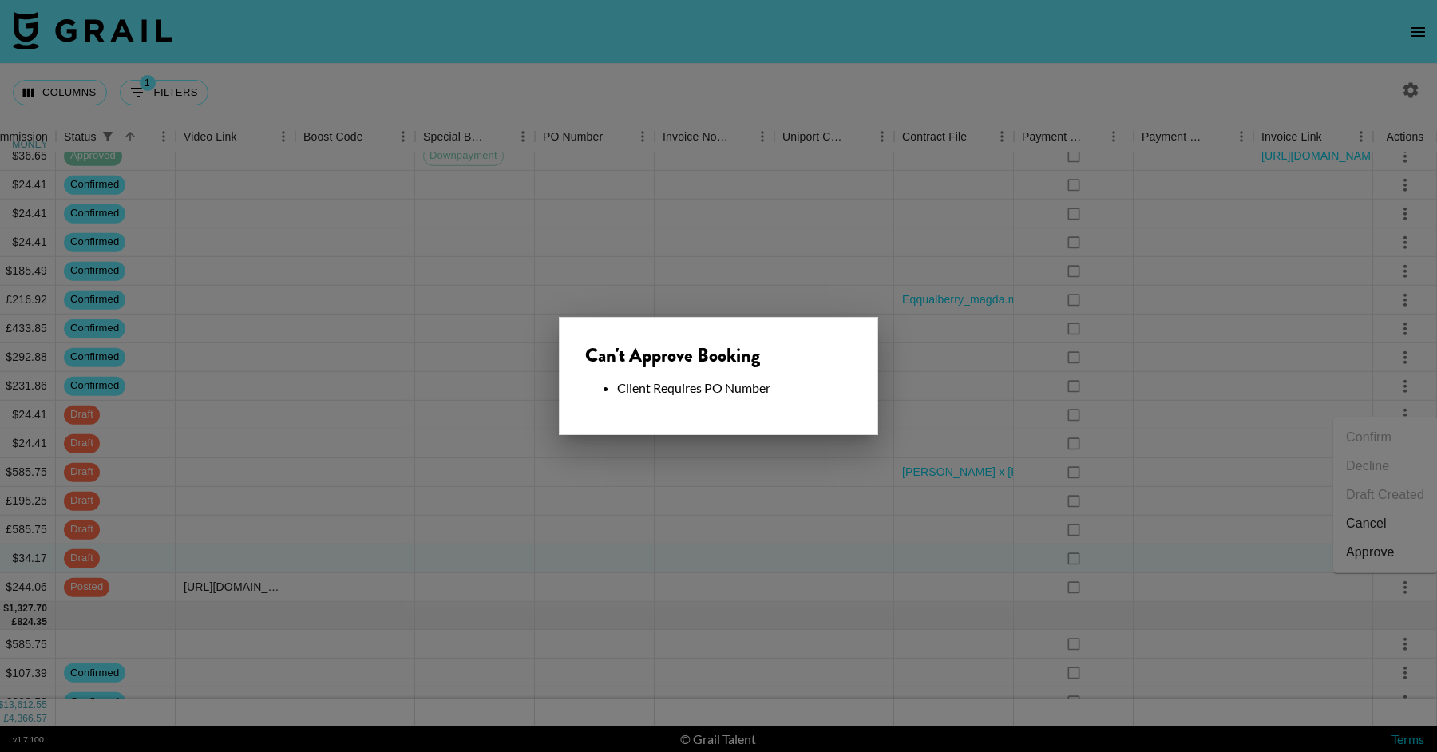
click at [623, 449] on div at bounding box center [718, 376] width 1437 height 752
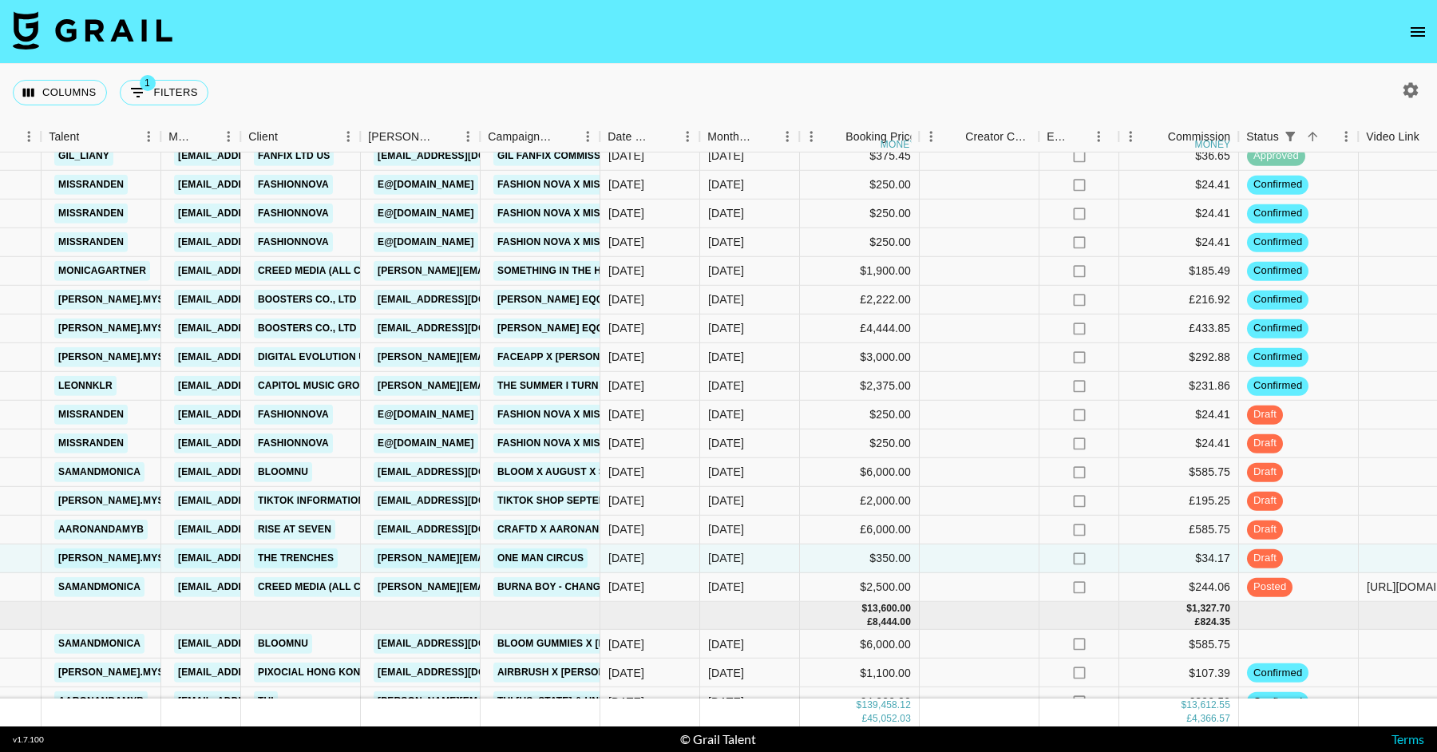
scroll to position [2797, 489]
click at [854, 583] on div "$2,500.00" at bounding box center [860, 587] width 120 height 29
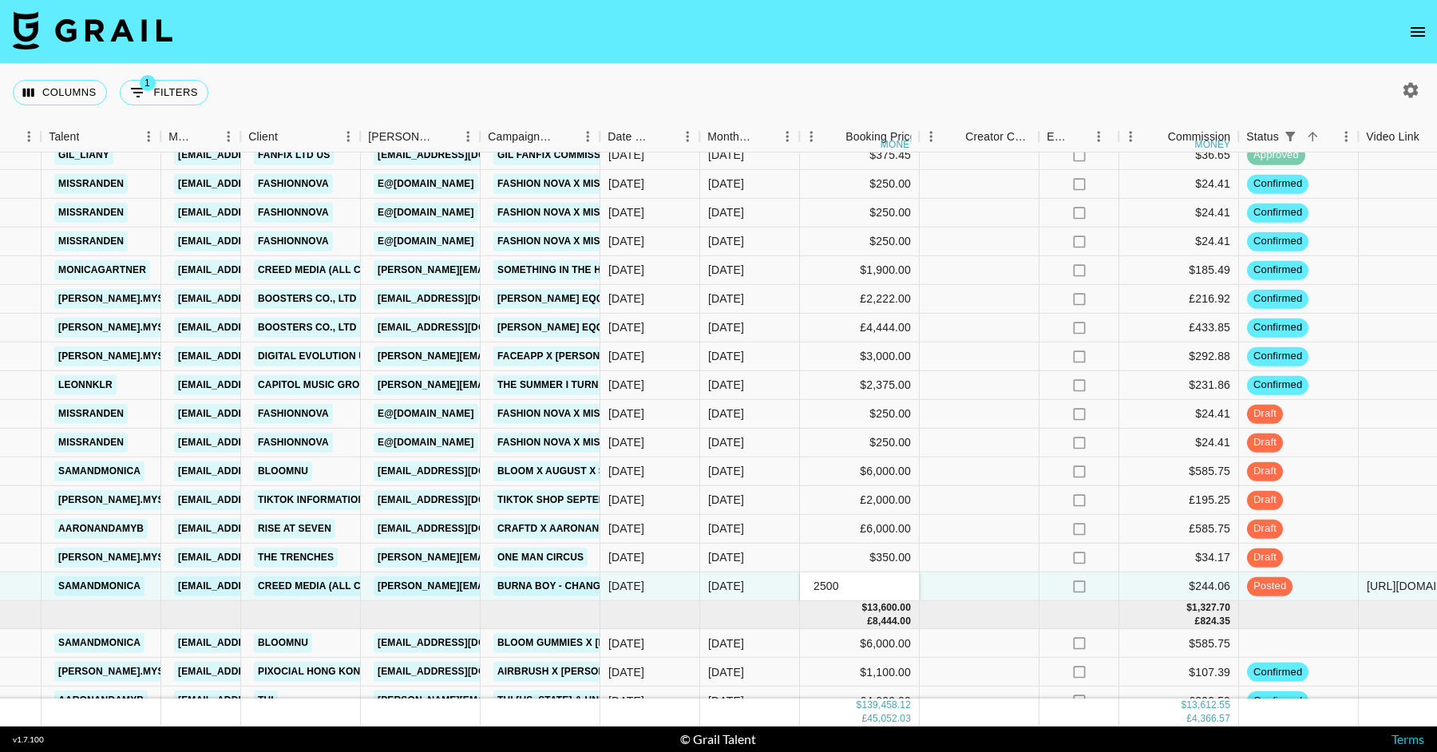
drag, startPoint x: 850, startPoint y: 585, endPoint x: 808, endPoint y: 578, distance: 42.8
click at [808, 580] on input "2500" at bounding box center [859, 586] width 117 height 13
click at [1024, 535] on div at bounding box center [980, 529] width 120 height 29
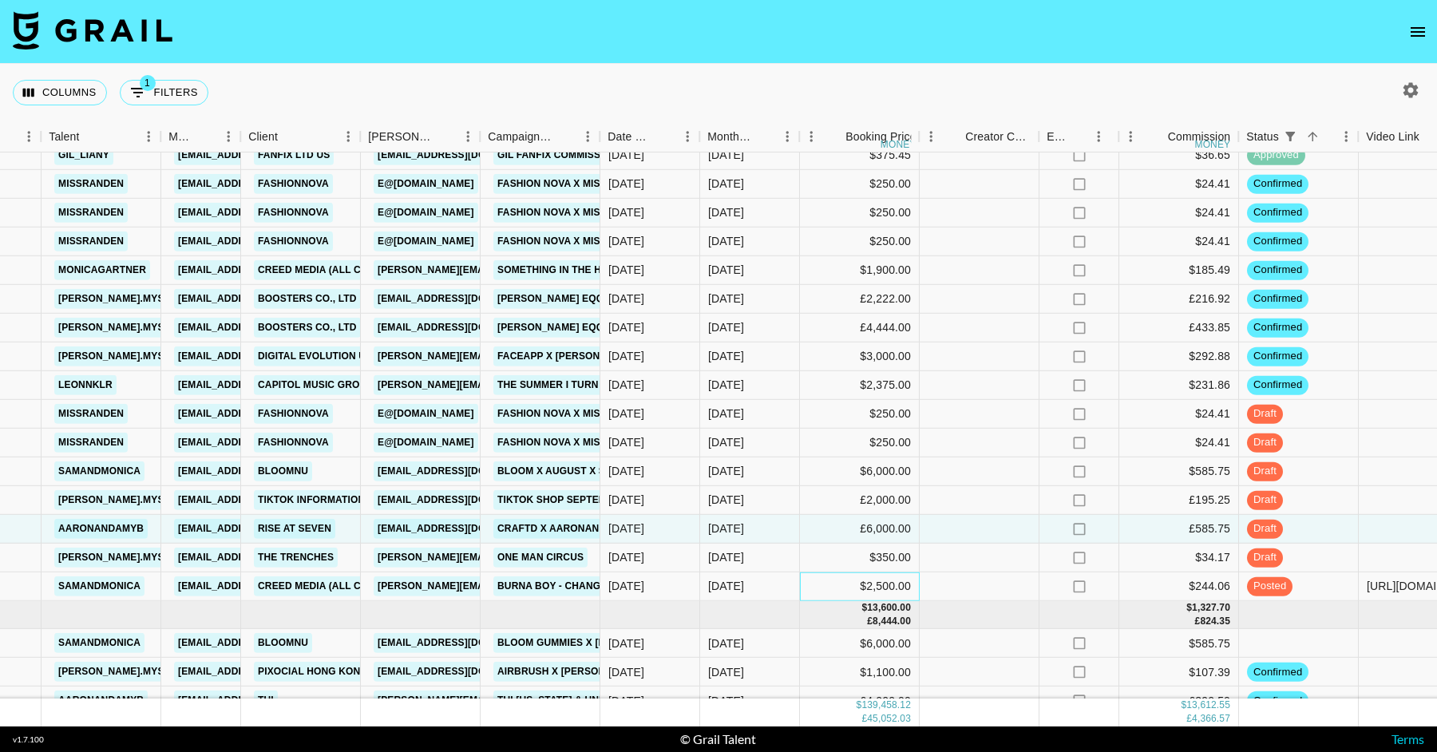
click at [908, 580] on div "$2,500.00" at bounding box center [860, 587] width 120 height 29
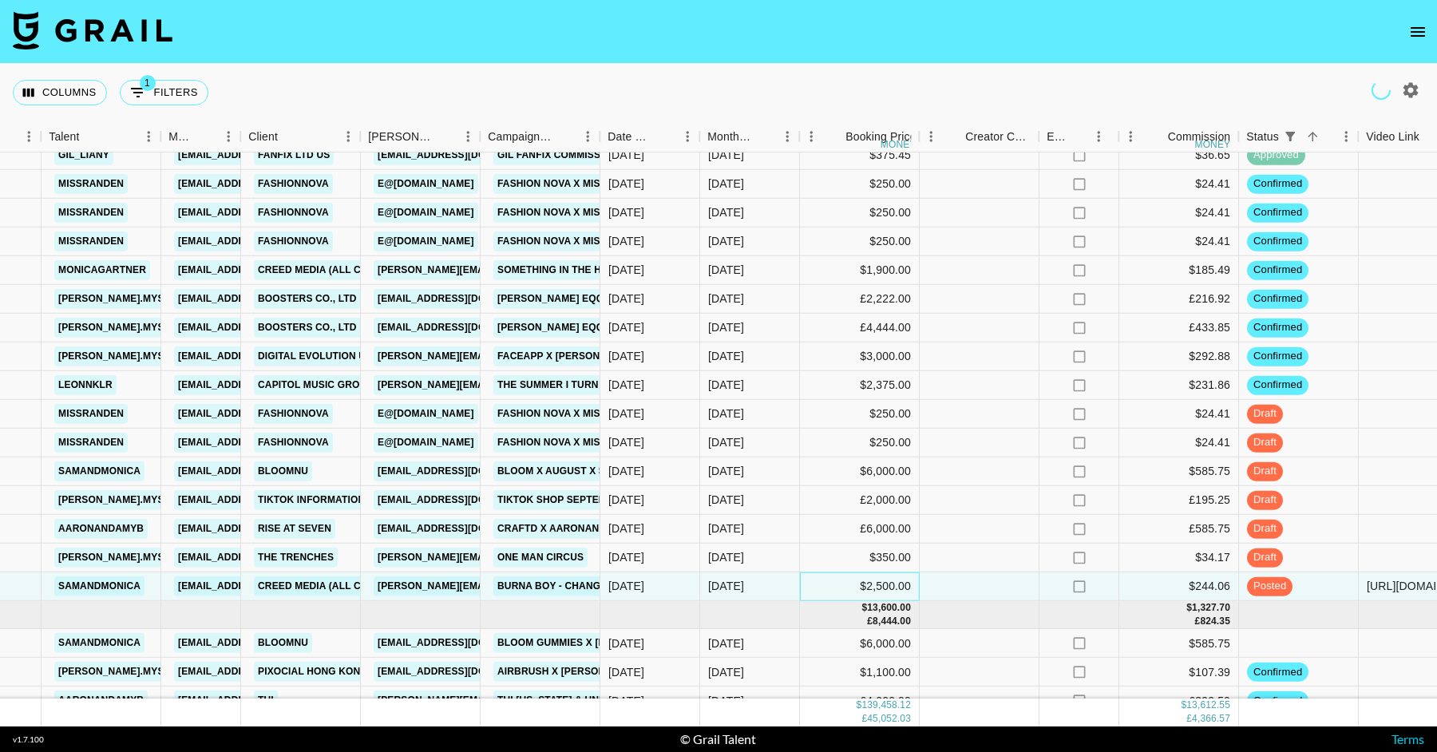
click at [908, 580] on div "$2,500.00" at bounding box center [860, 587] width 120 height 29
drag, startPoint x: 858, startPoint y: 585, endPoint x: 750, endPoint y: 585, distance: 108.6
click at [750, 585] on div "y8CPDmj6PZEvG1VfEm7p recUX327OAHd3hymS samandmonica lilydenning@grail-talent.co…" at bounding box center [1066, 587] width 3110 height 29
type input "2232.50"
click at [950, 533] on div at bounding box center [980, 529] width 120 height 29
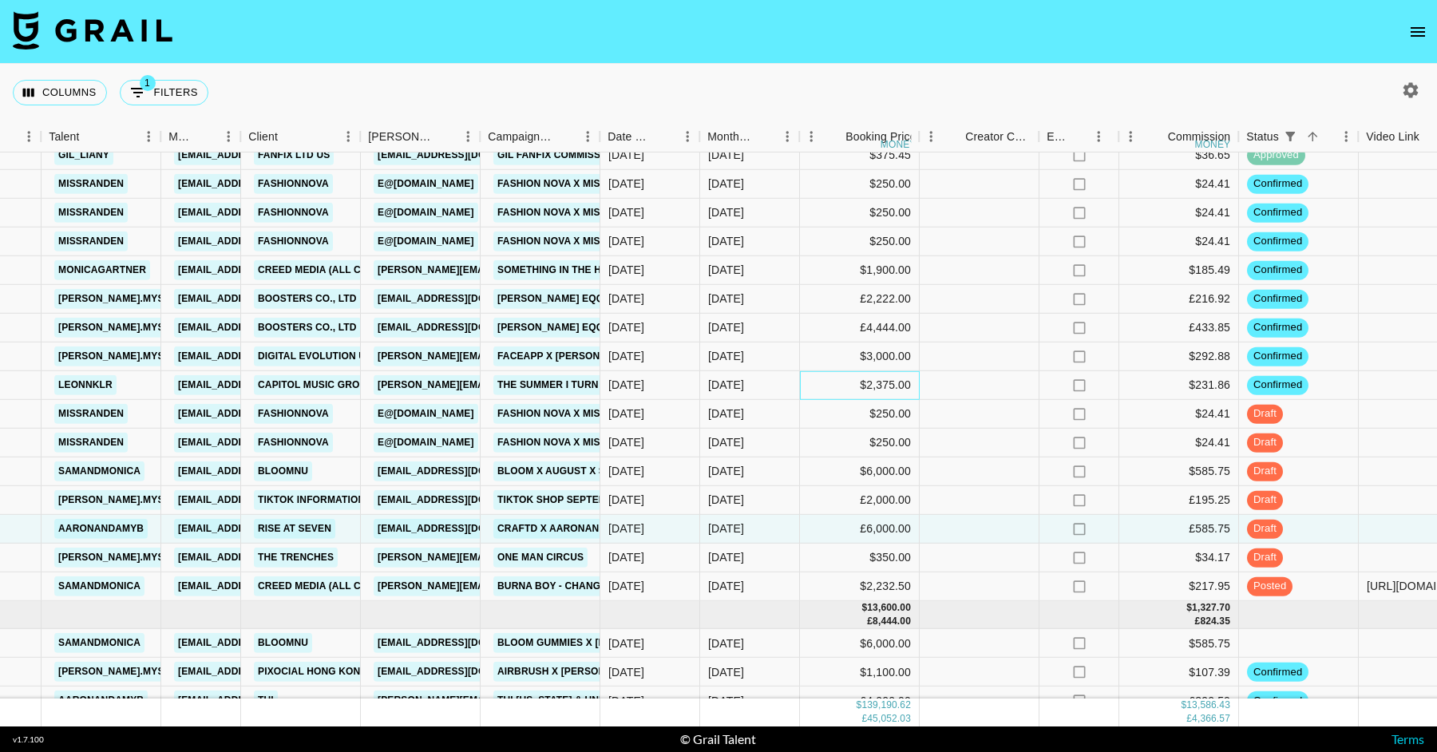
click at [900, 384] on div "$2,375.00" at bounding box center [860, 385] width 120 height 29
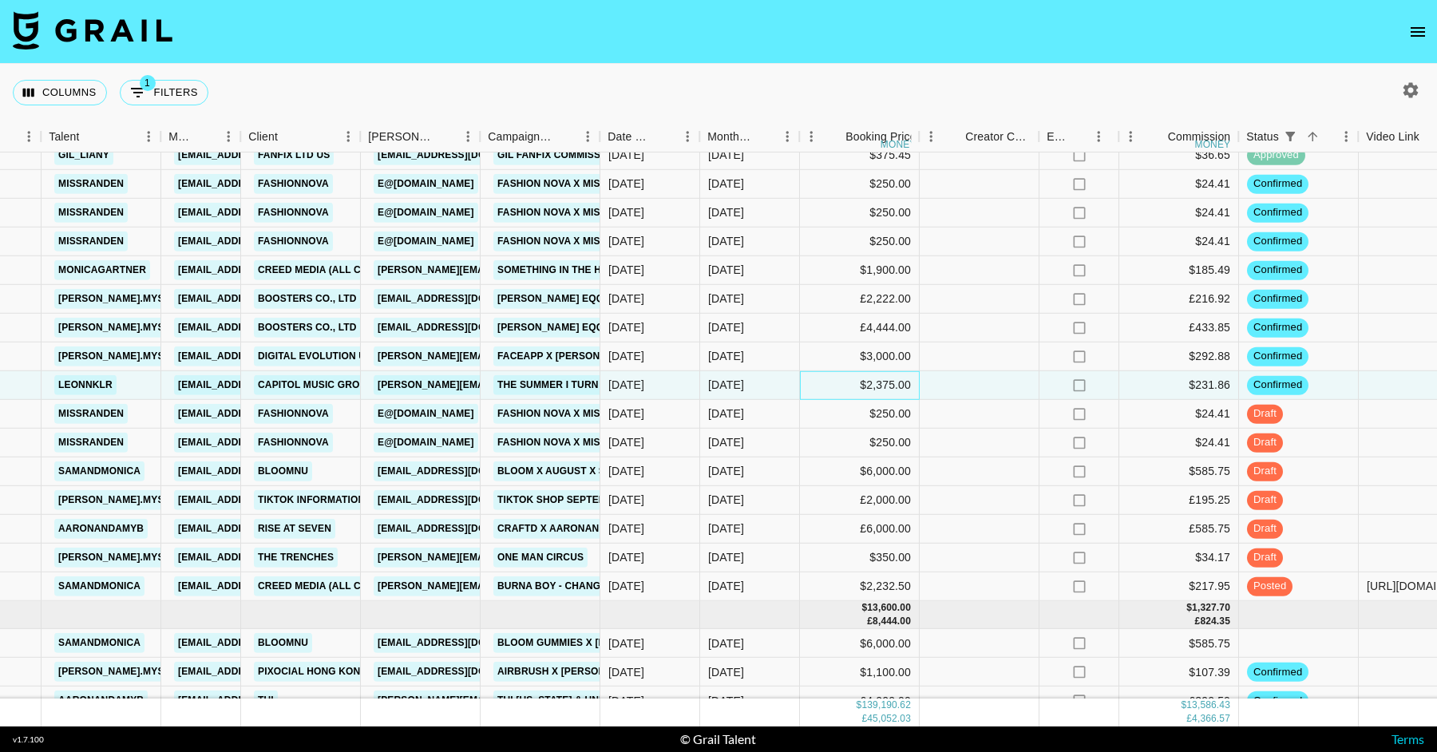
click at [900, 384] on div "$2,375.00" at bounding box center [860, 385] width 120 height 29
type input "2500"
click at [985, 336] on div at bounding box center [980, 328] width 120 height 29
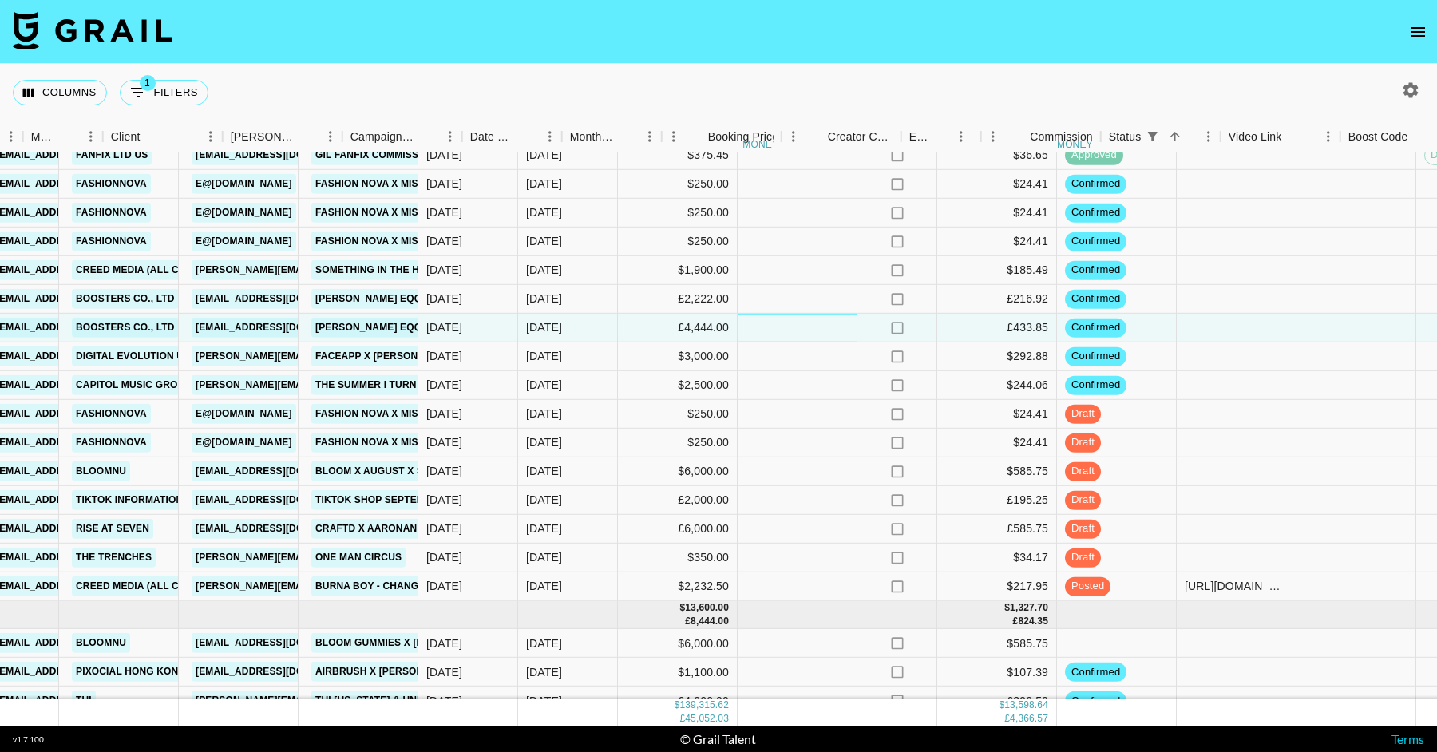
scroll to position [2797, 688]
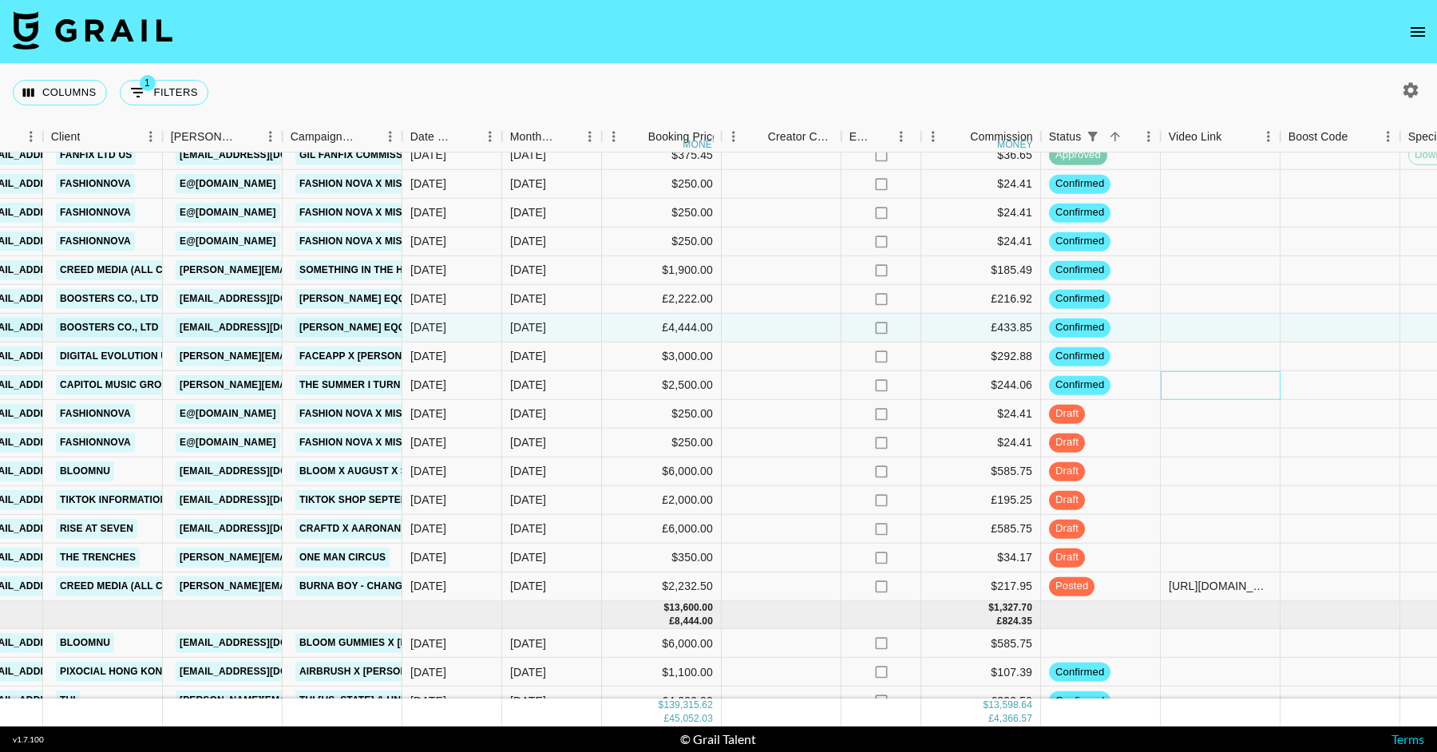
click at [1207, 386] on div at bounding box center [1221, 385] width 120 height 29
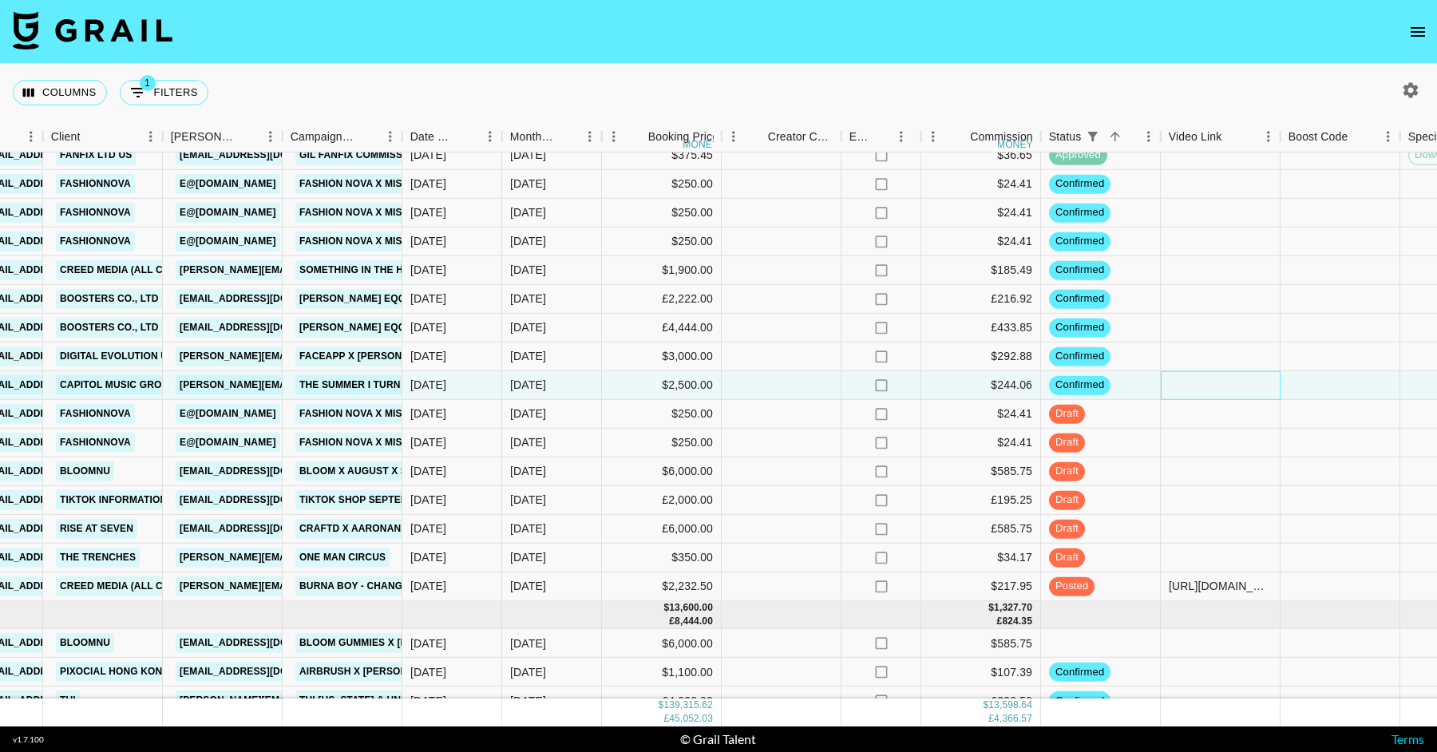
click at [1207, 386] on div at bounding box center [1221, 385] width 120 height 29
type input "[URL][DOMAIN_NAME]"
click at [1202, 355] on div at bounding box center [1221, 357] width 120 height 29
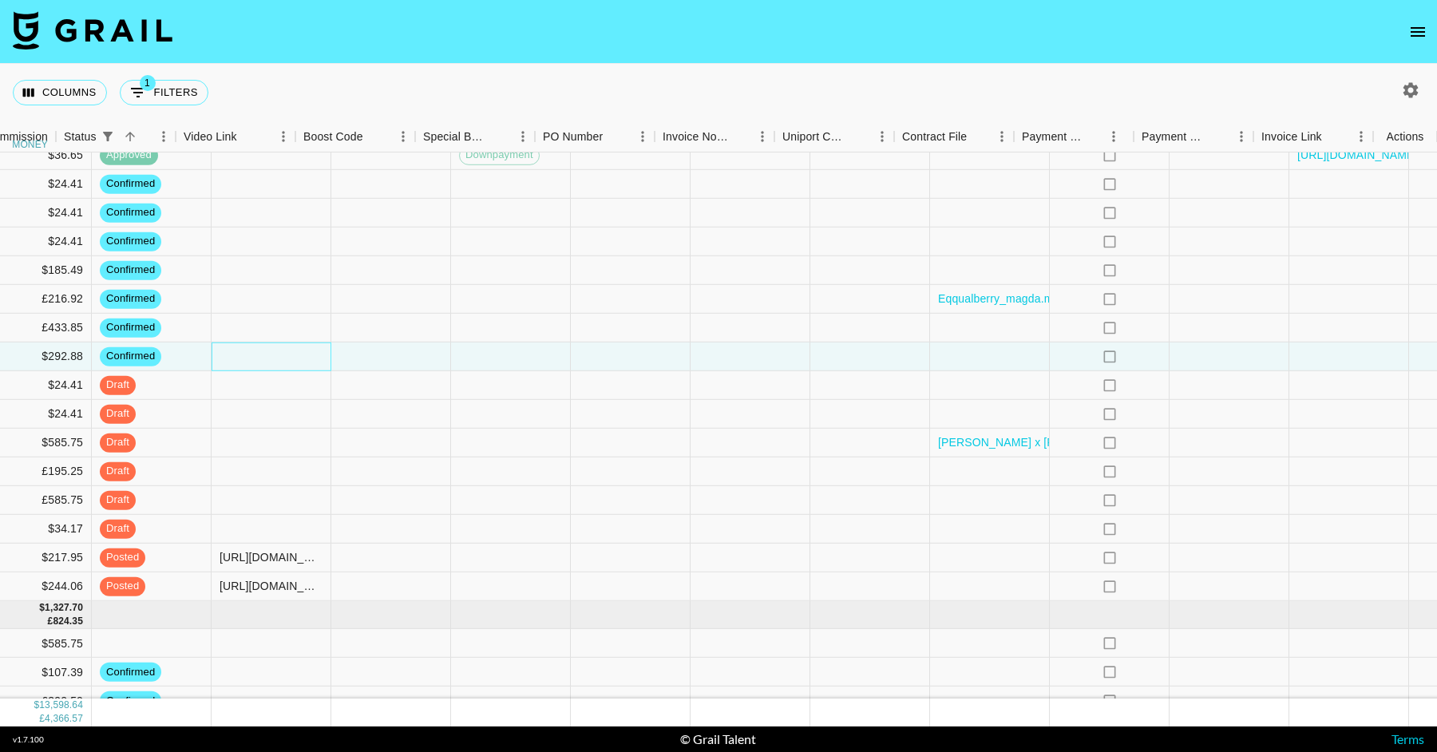
scroll to position [2797, 1673]
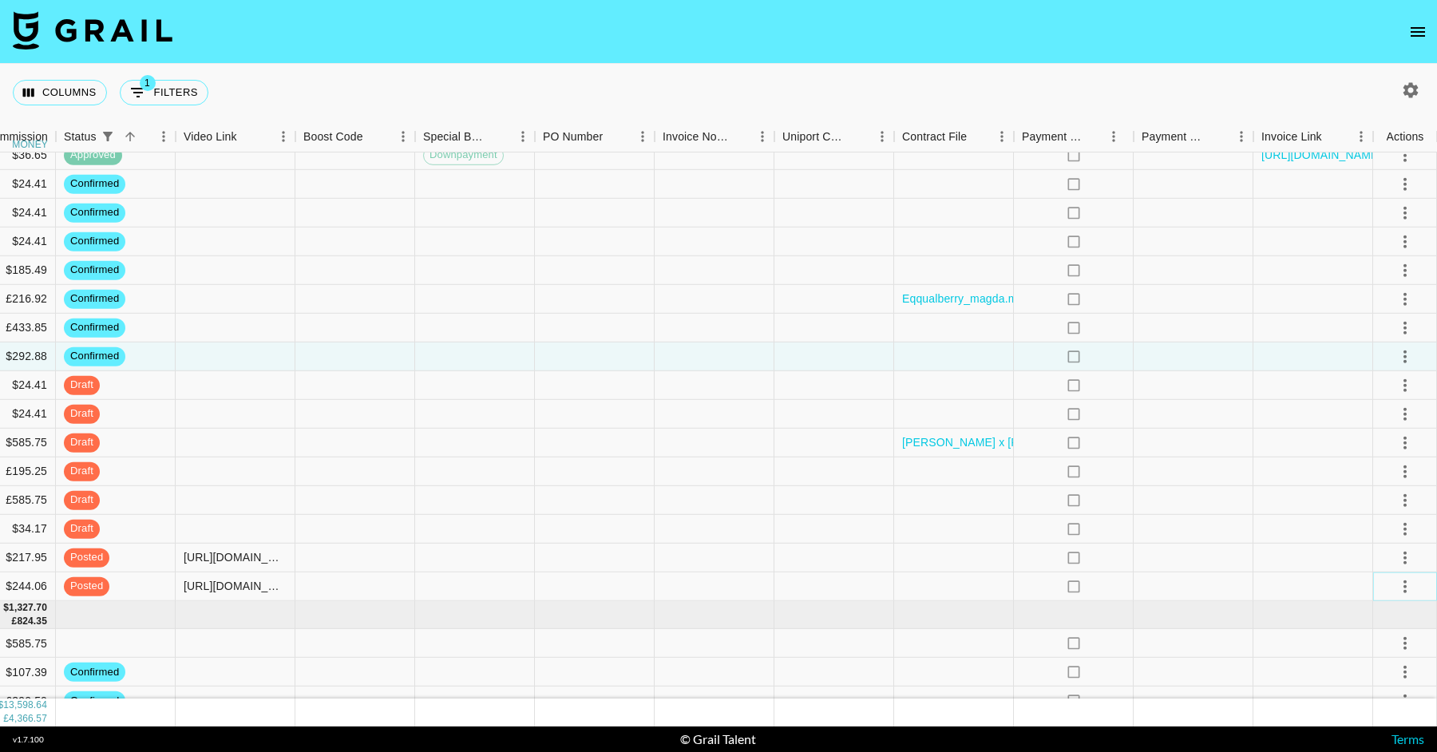
click at [1410, 583] on icon "select merge strategy" at bounding box center [1405, 586] width 19 height 19
click at [1377, 561] on li "Approve" at bounding box center [1385, 551] width 104 height 29
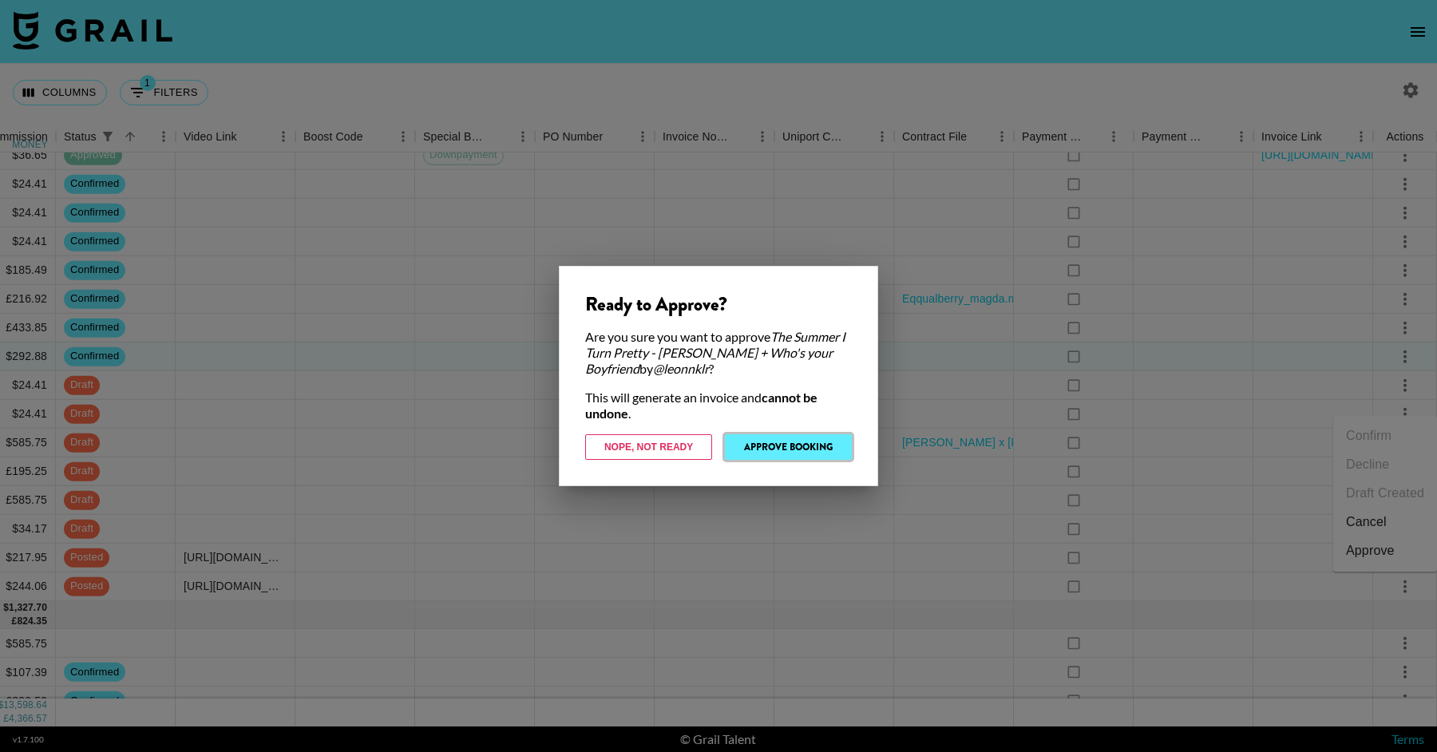
click at [763, 446] on button "Approve Booking" at bounding box center [788, 447] width 127 height 26
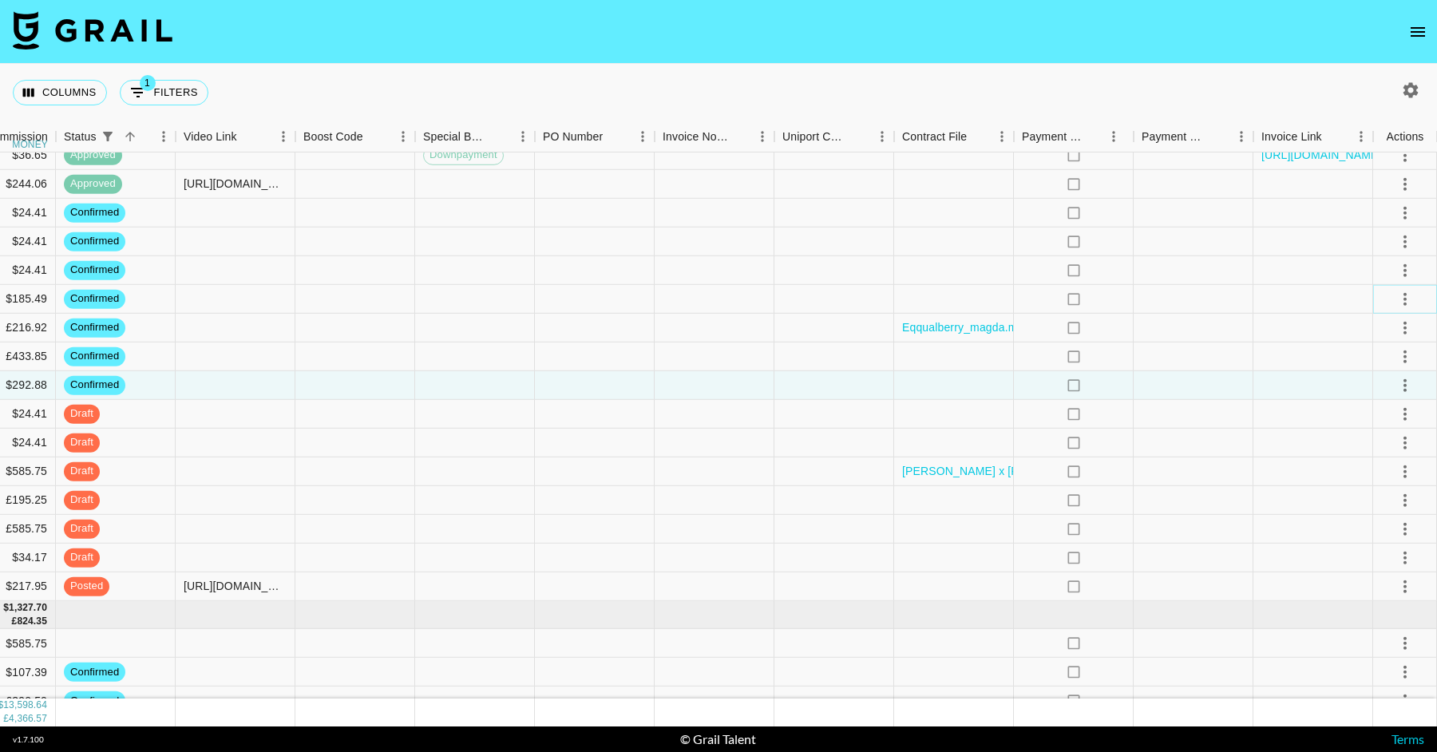
click at [1401, 300] on icon "select merge strategy" at bounding box center [1405, 298] width 19 height 19
click at [1382, 426] on li "Cancel" at bounding box center [1385, 419] width 104 height 29
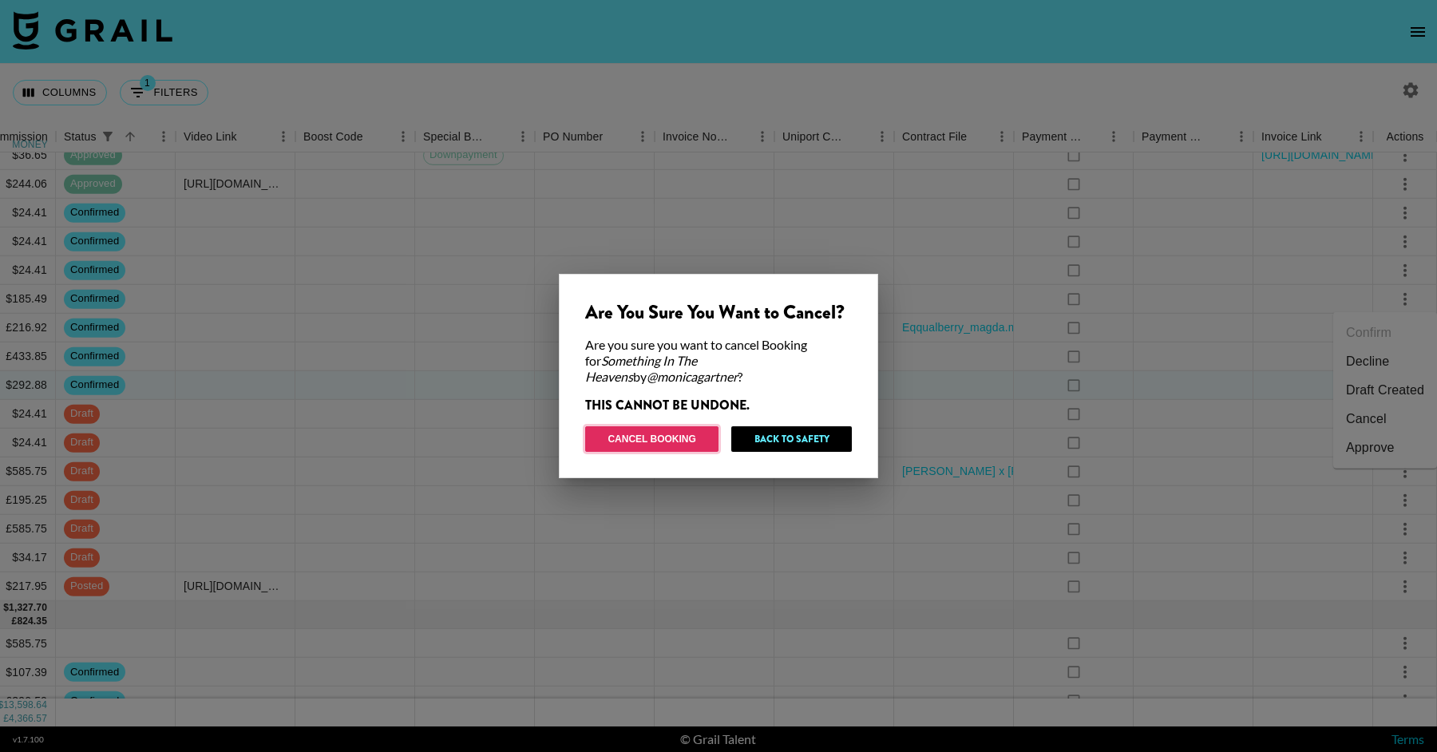
click at [657, 434] on button "Cancel Booking" at bounding box center [651, 439] width 133 height 26
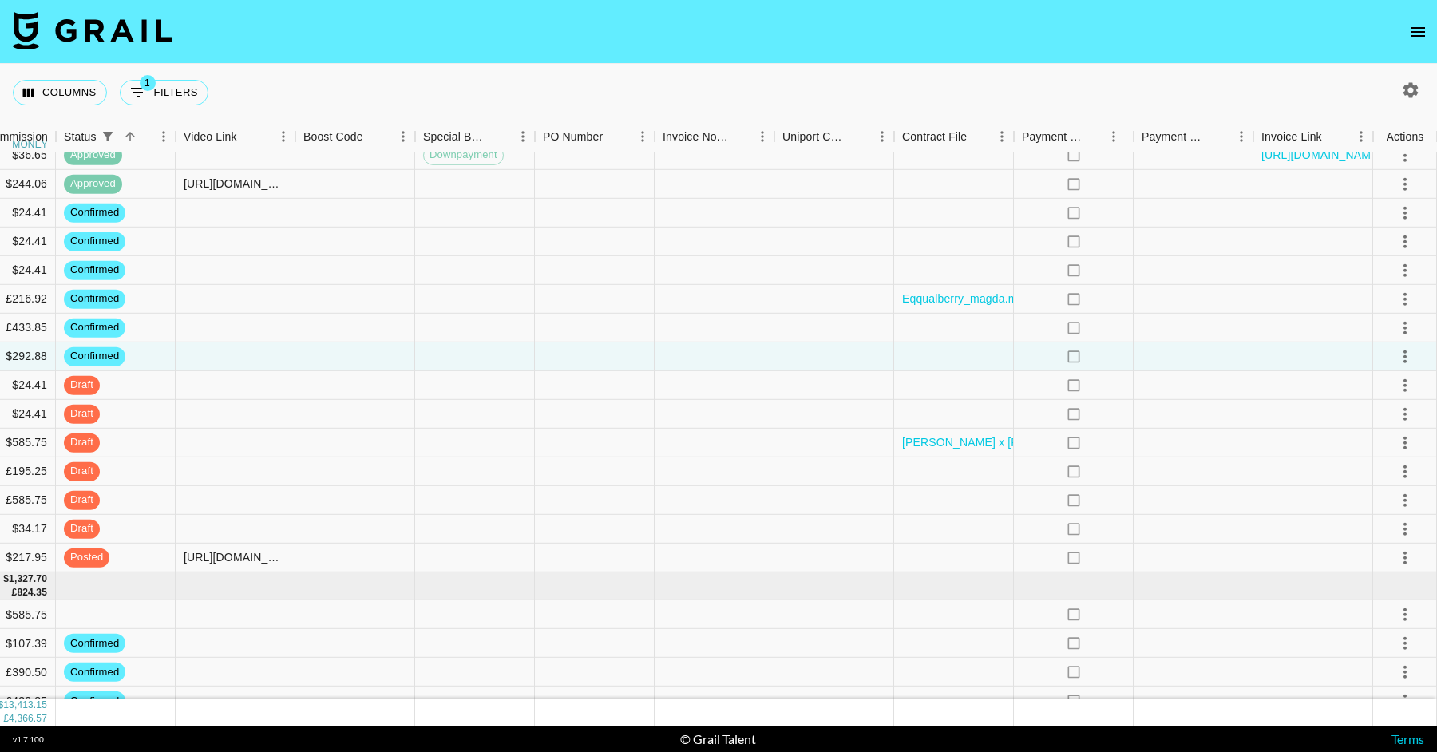
click at [1419, 34] on icon "open drawer" at bounding box center [1418, 31] width 19 height 19
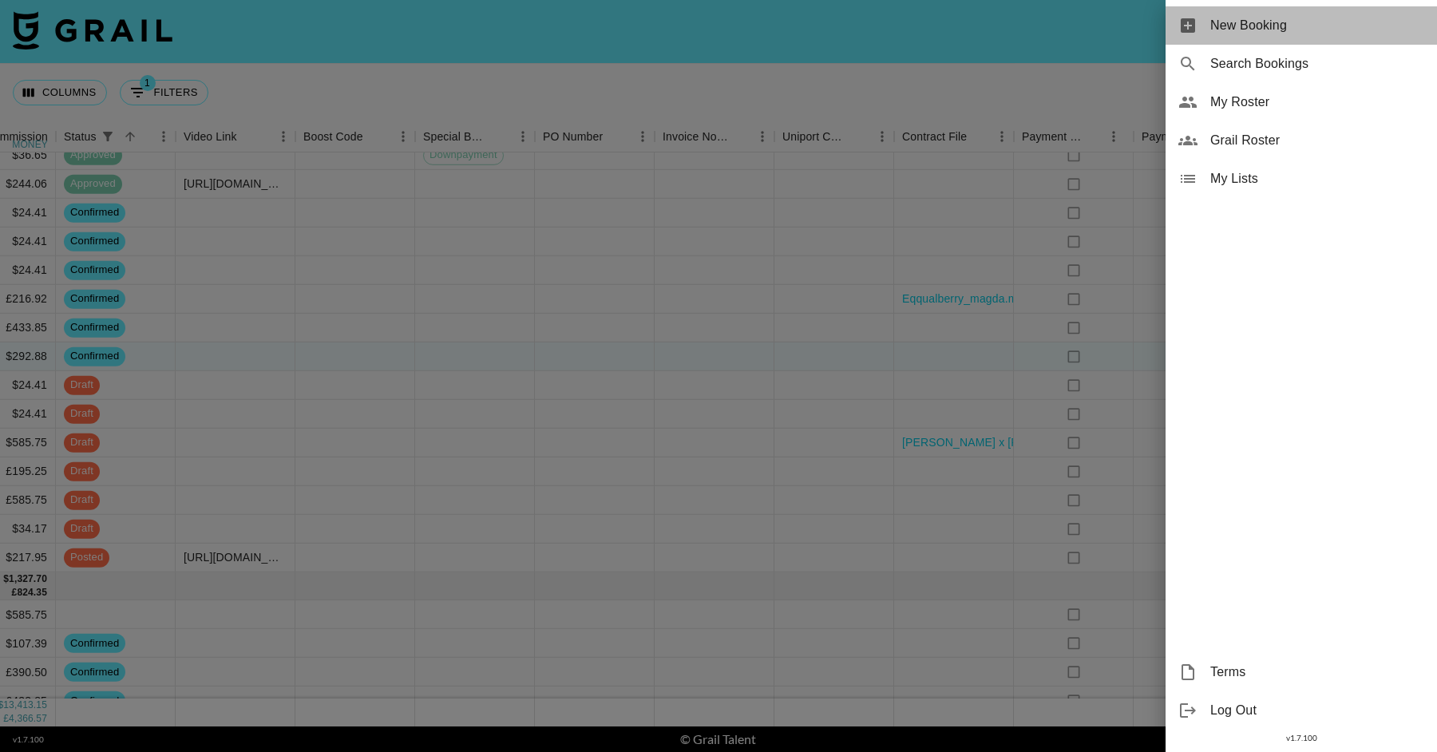
click at [1224, 40] on div "New Booking" at bounding box center [1301, 25] width 271 height 38
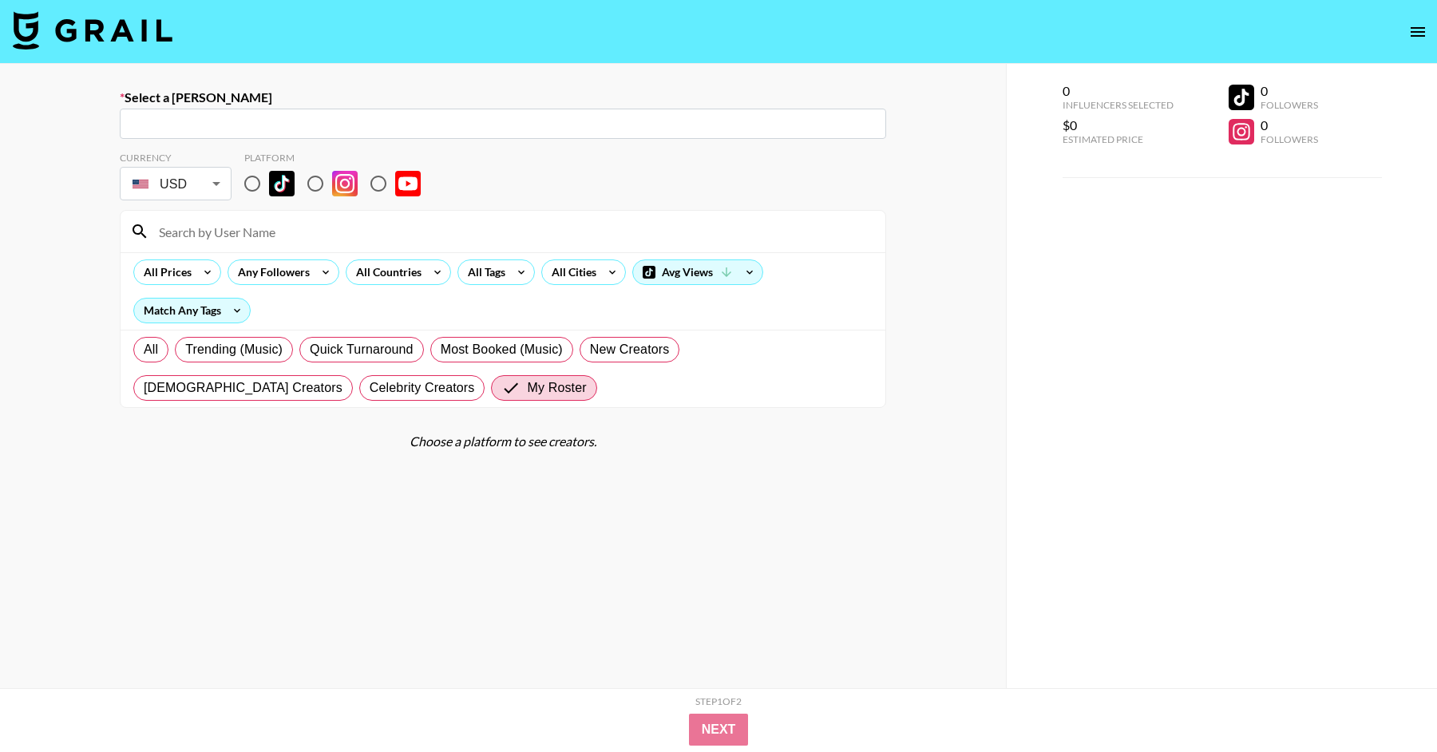
click at [497, 135] on div "​" at bounding box center [503, 124] width 767 height 30
click at [497, 130] on input "text" at bounding box center [502, 124] width 747 height 18
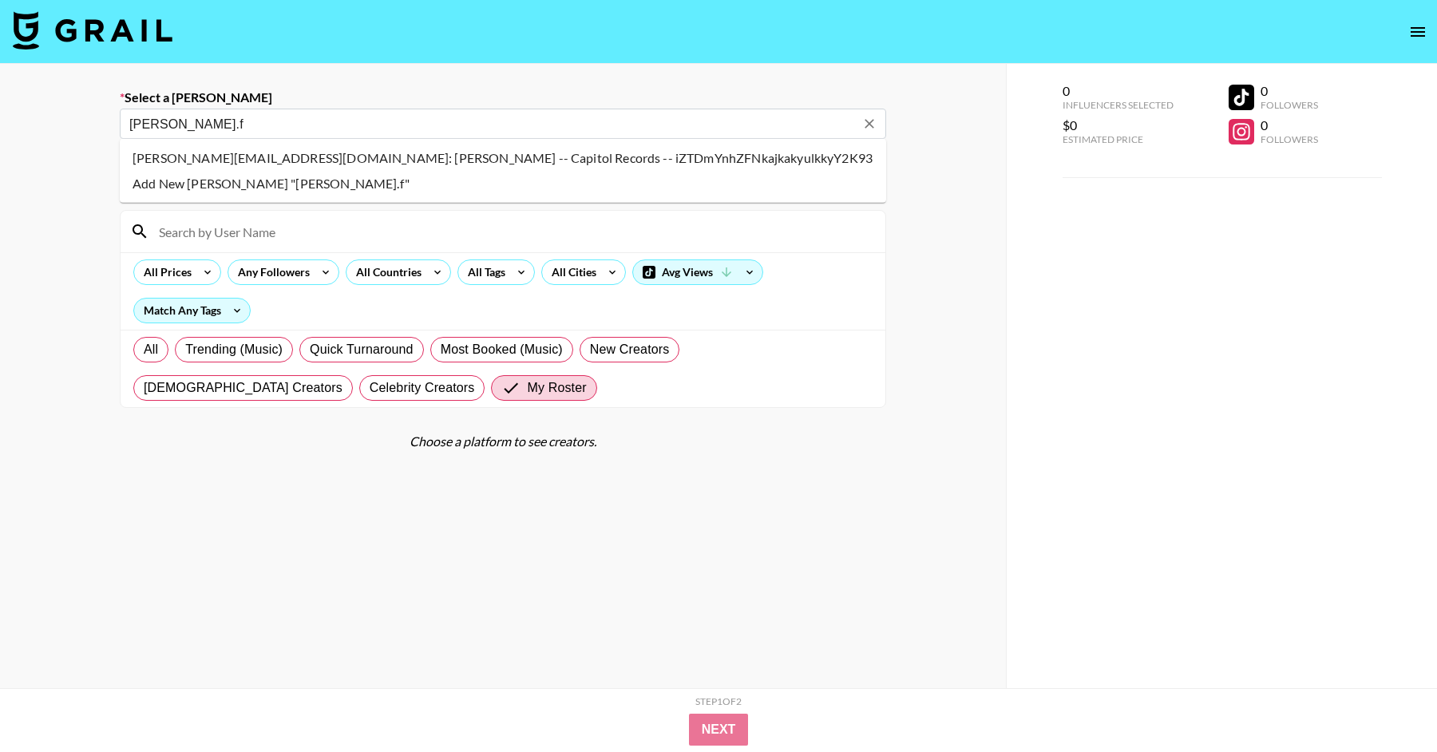
type input "hannah.ferrell@umusic.com: Hannah Ferrell -- Capitol Records -- iZTDmYnhZFNkajk…"
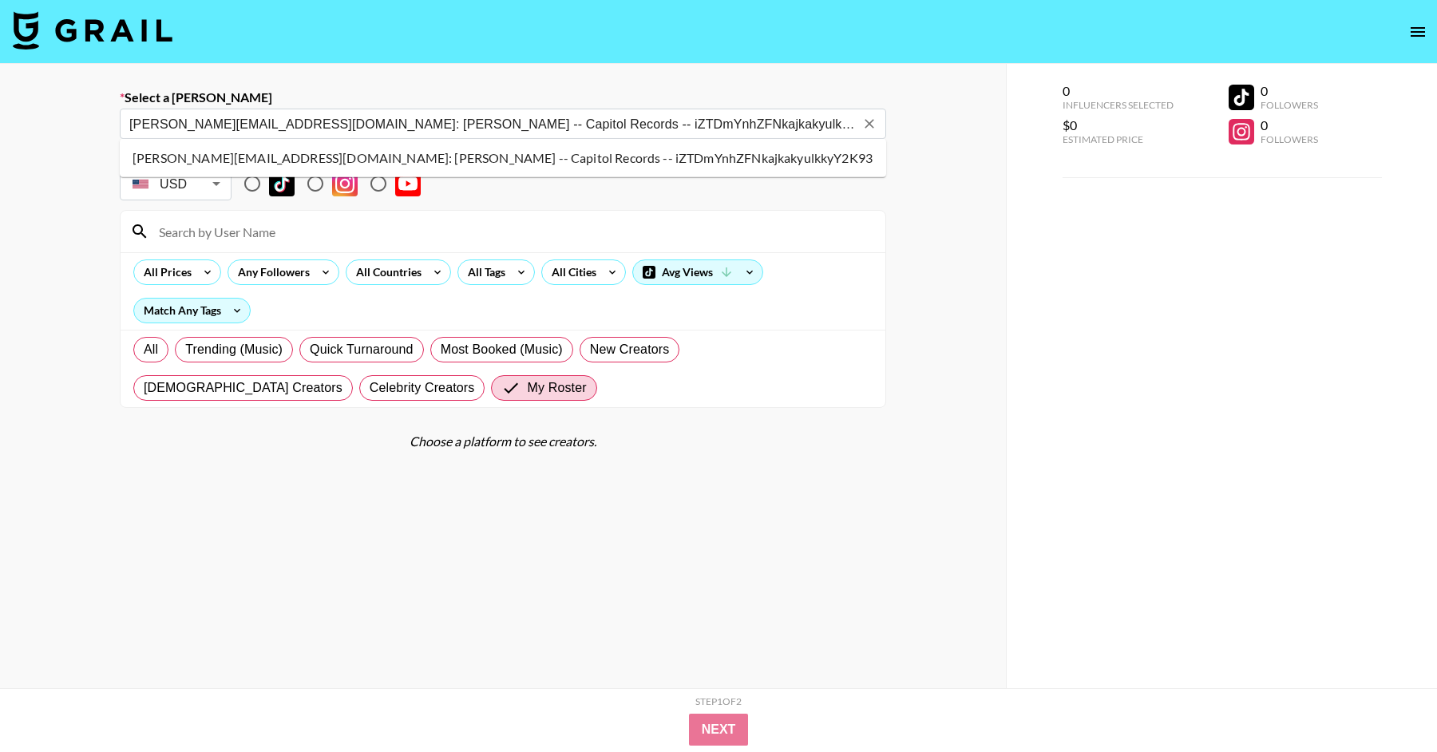
click at [365, 159] on li "hannah.ferrell@umusic.com: Hannah Ferrell -- Capitol Records -- iZTDmYnhZFNkajk…" at bounding box center [503, 158] width 767 height 26
select select "Song"
click at [249, 186] on input "radio" at bounding box center [253, 184] width 34 height 34
radio input "true"
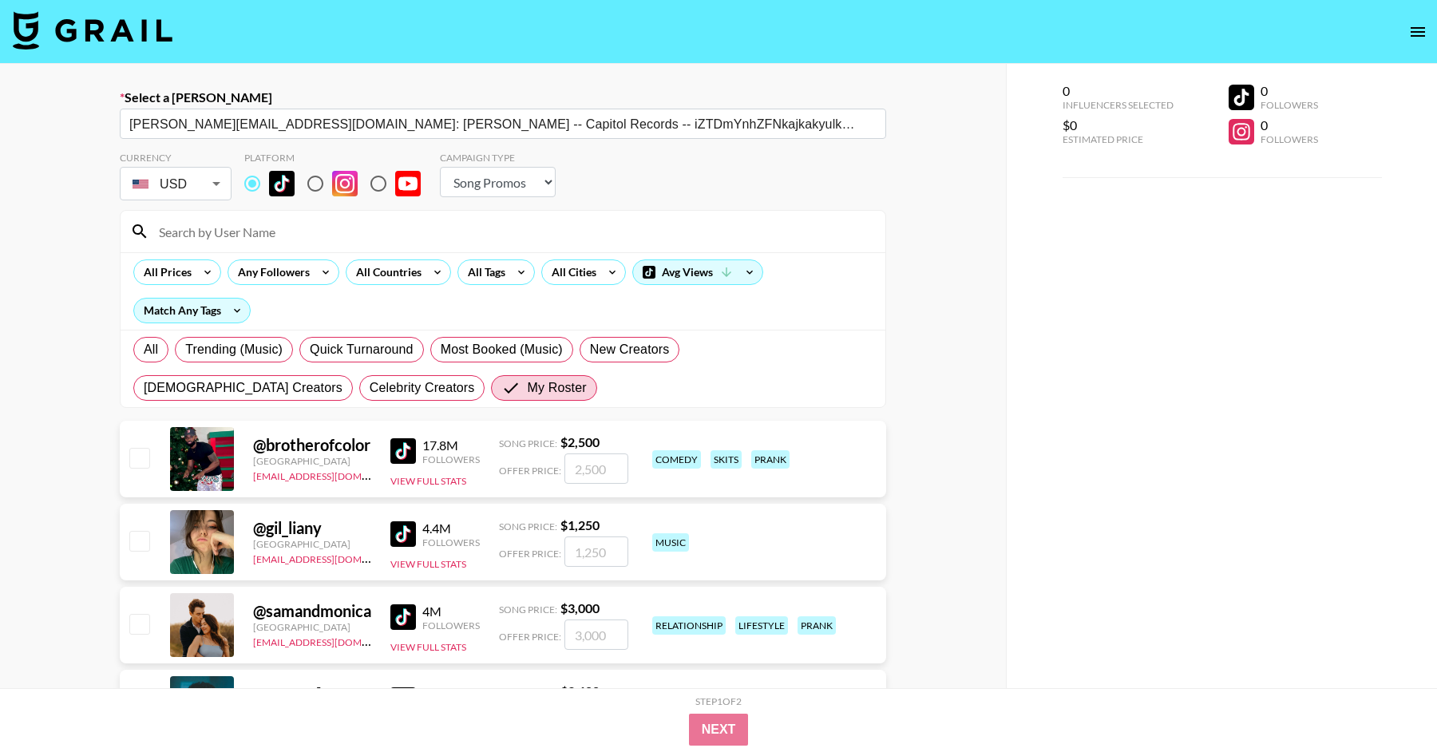
click at [254, 232] on input at bounding box center [512, 232] width 727 height 26
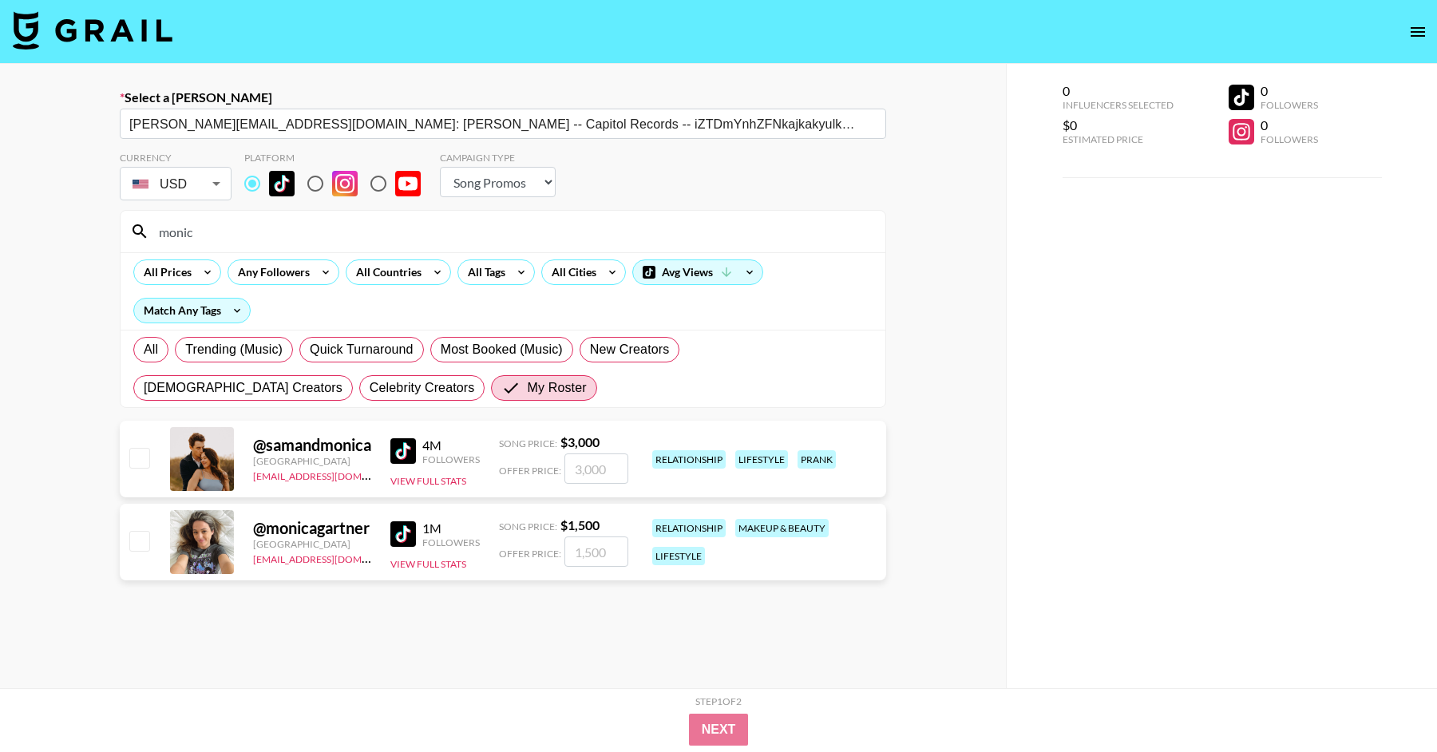
type input "monic"
click at [608, 561] on input "number" at bounding box center [597, 552] width 64 height 30
type input "20"
checkbox input "true"
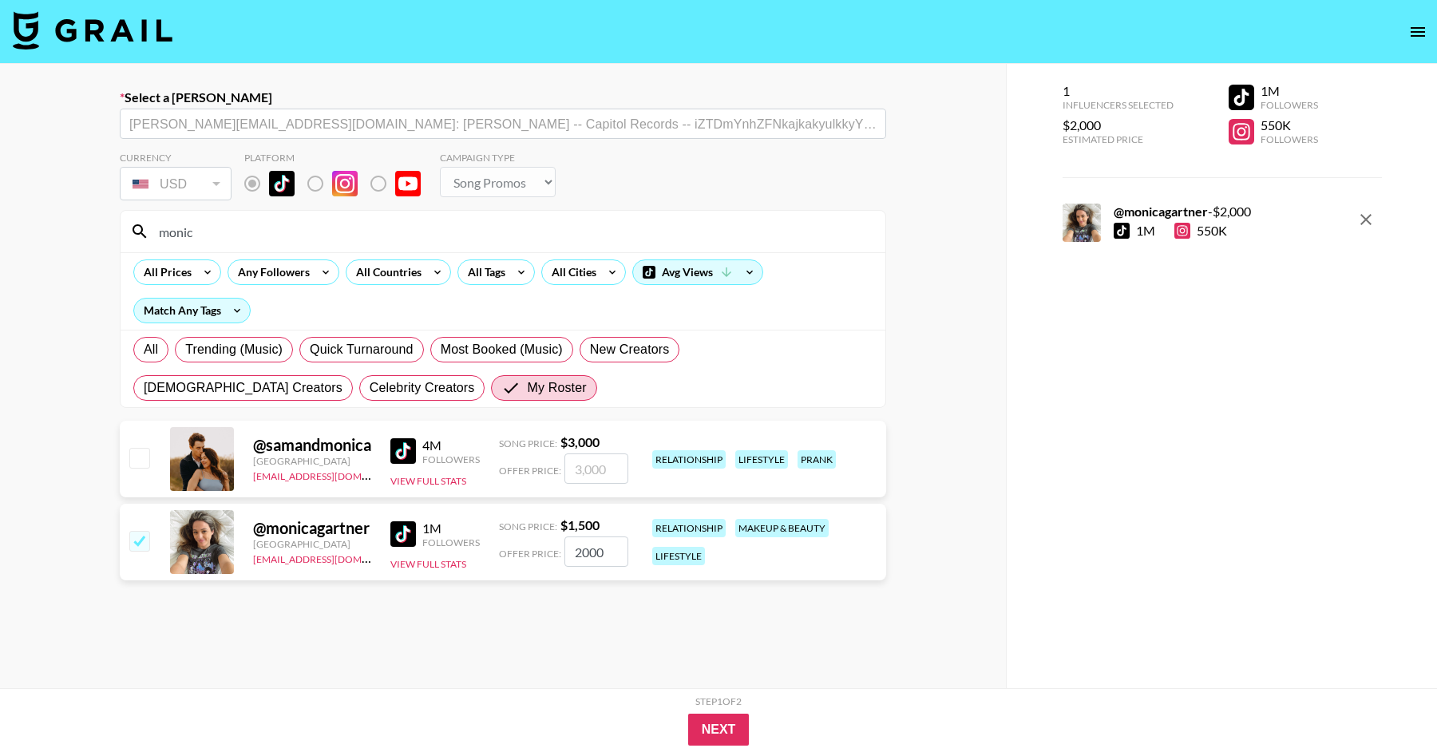
type input "2000"
click at [668, 631] on section "Currency USD USD ​ Platform Campaign Type Choose Type... Song Promos Brand Prom…" at bounding box center [503, 451] width 767 height 624
click at [700, 715] on button "Next" at bounding box center [718, 730] width 61 height 32
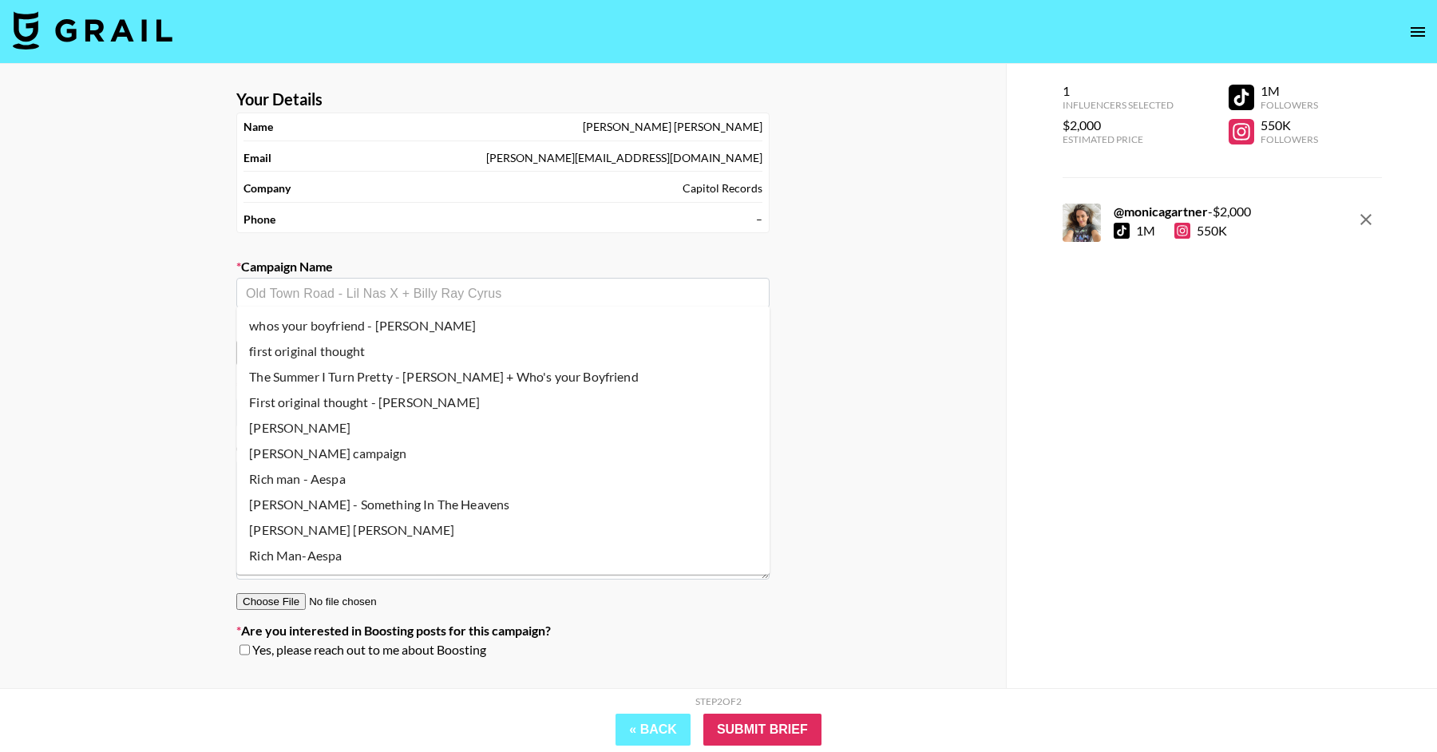
click at [435, 296] on input "text" at bounding box center [503, 293] width 514 height 18
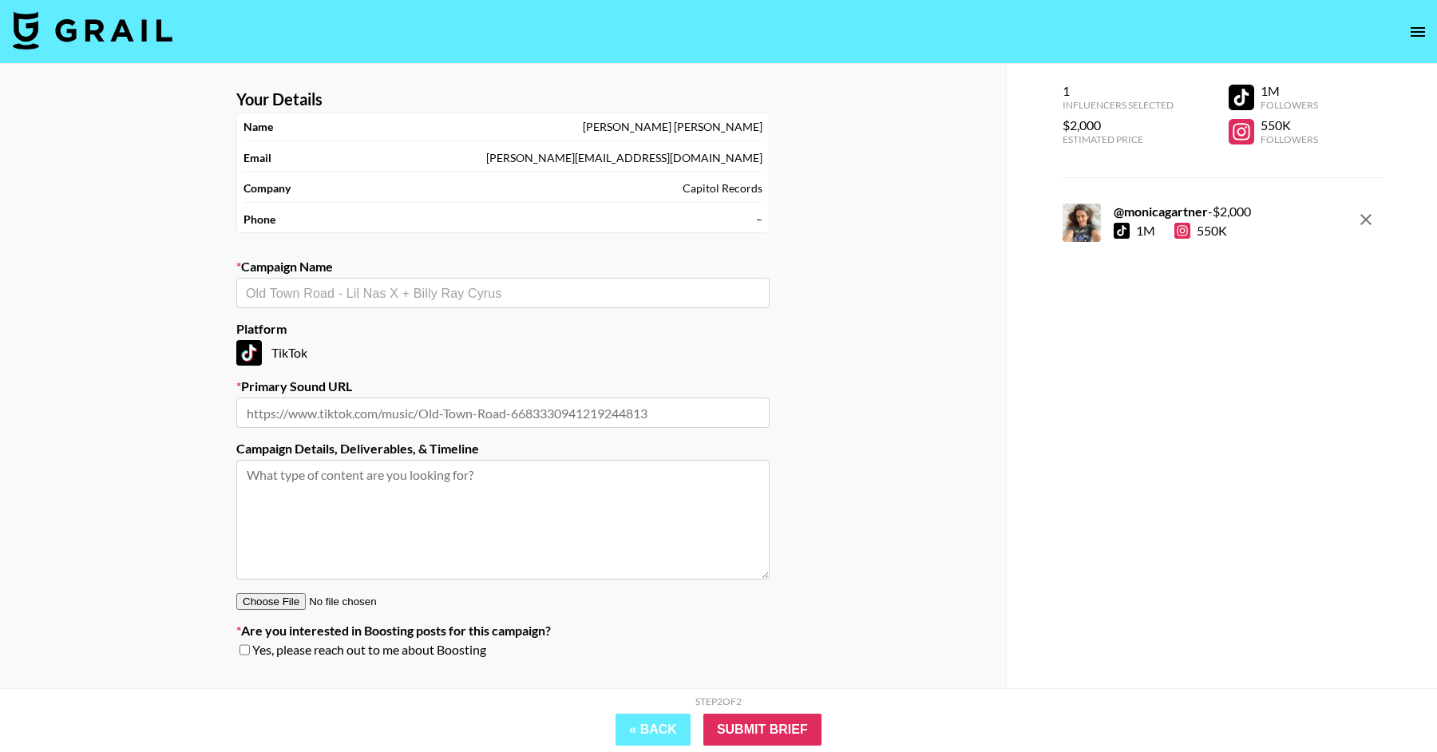
click at [390, 291] on input "text" at bounding box center [503, 293] width 514 height 18
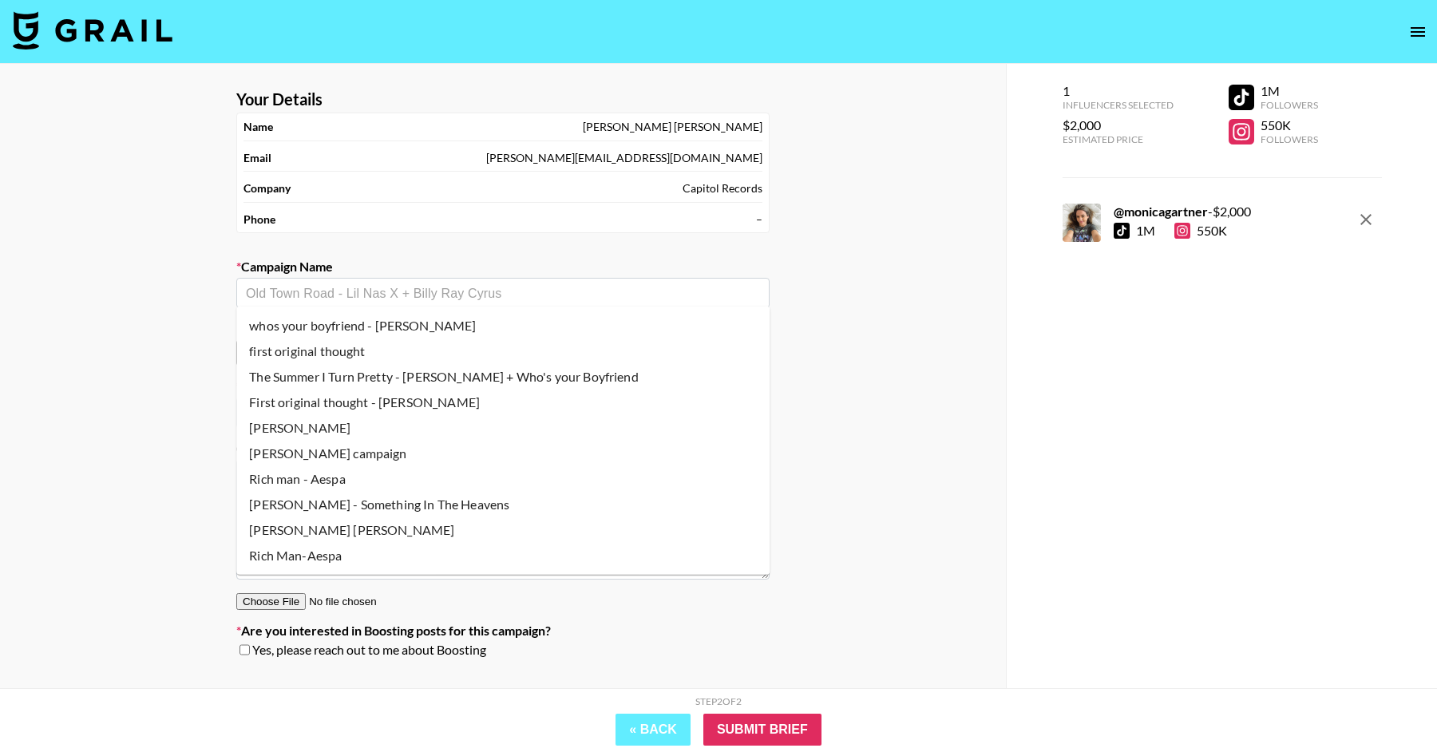
click at [382, 500] on li "[PERSON_NAME] - Something In The Heavens" at bounding box center [502, 505] width 533 height 26
type input "[PERSON_NAME] - Something In The Heavens"
type input "https://www.tiktok.com/music/Something-In-The-Heavens-7546539785692891137"
type textarea "TikTok -- TikTok -- Song Collab"
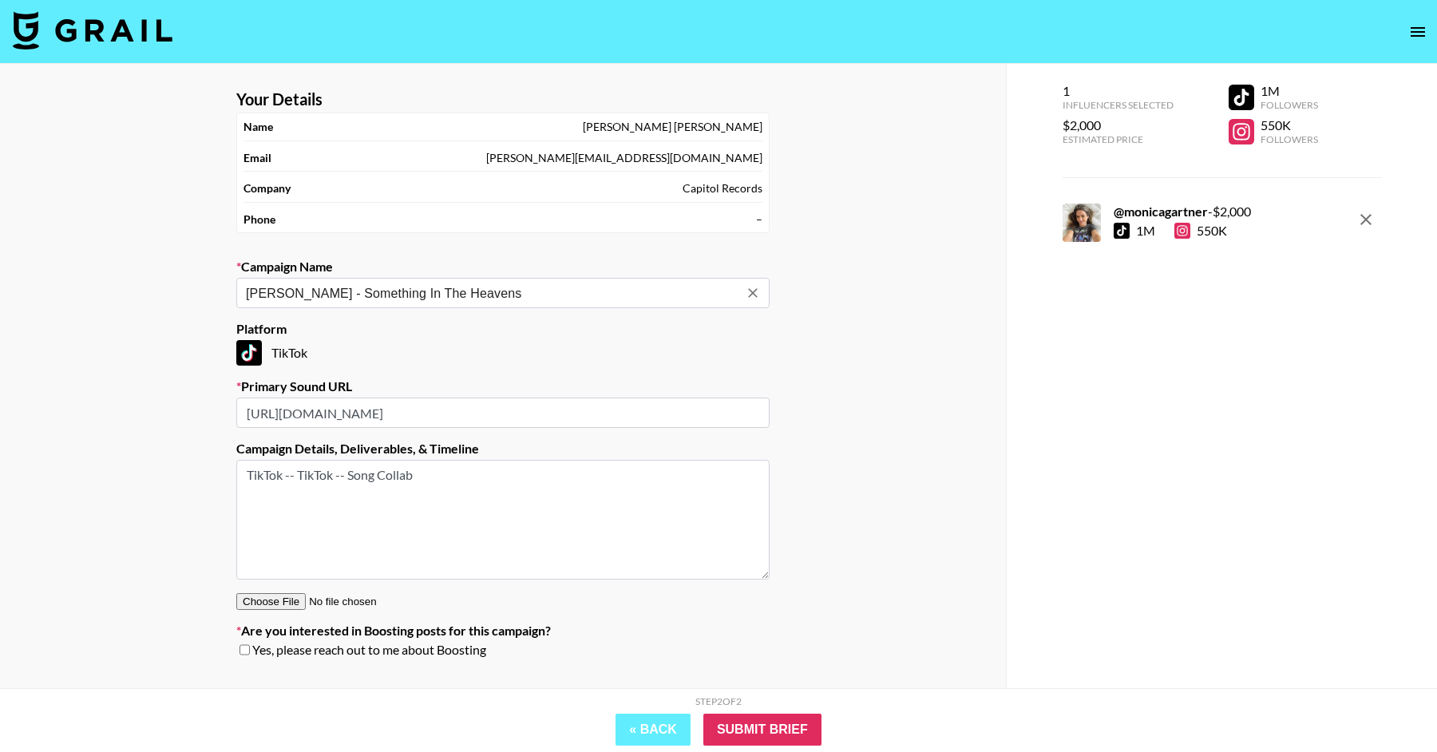
click at [941, 422] on div "Your Details Name Hannah Ferrell Email hannah.ferrell@umusic.com Company Capito…" at bounding box center [503, 408] width 1006 height 688
click at [745, 721] on input "Submit Brief" at bounding box center [762, 730] width 118 height 32
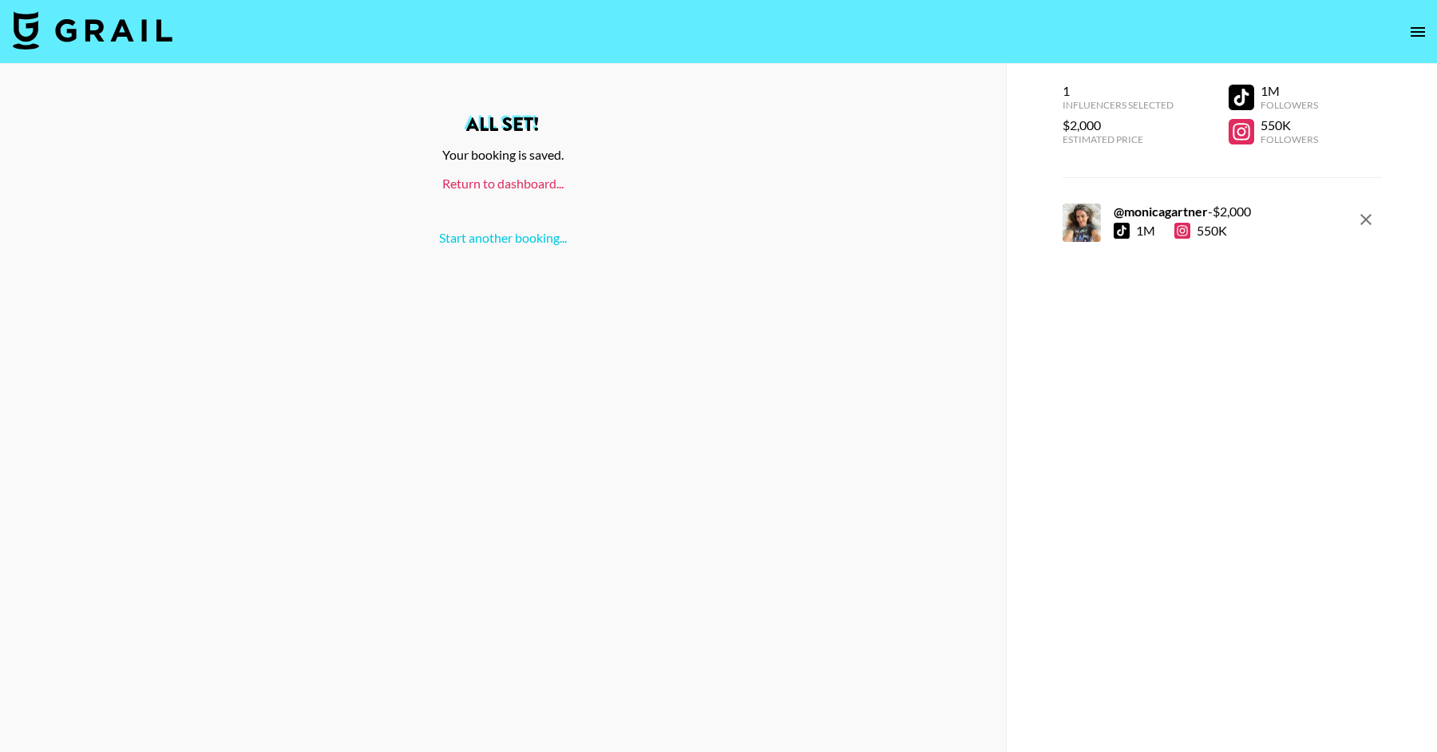
click at [530, 188] on link "Return to dashboard..." at bounding box center [502, 183] width 121 height 15
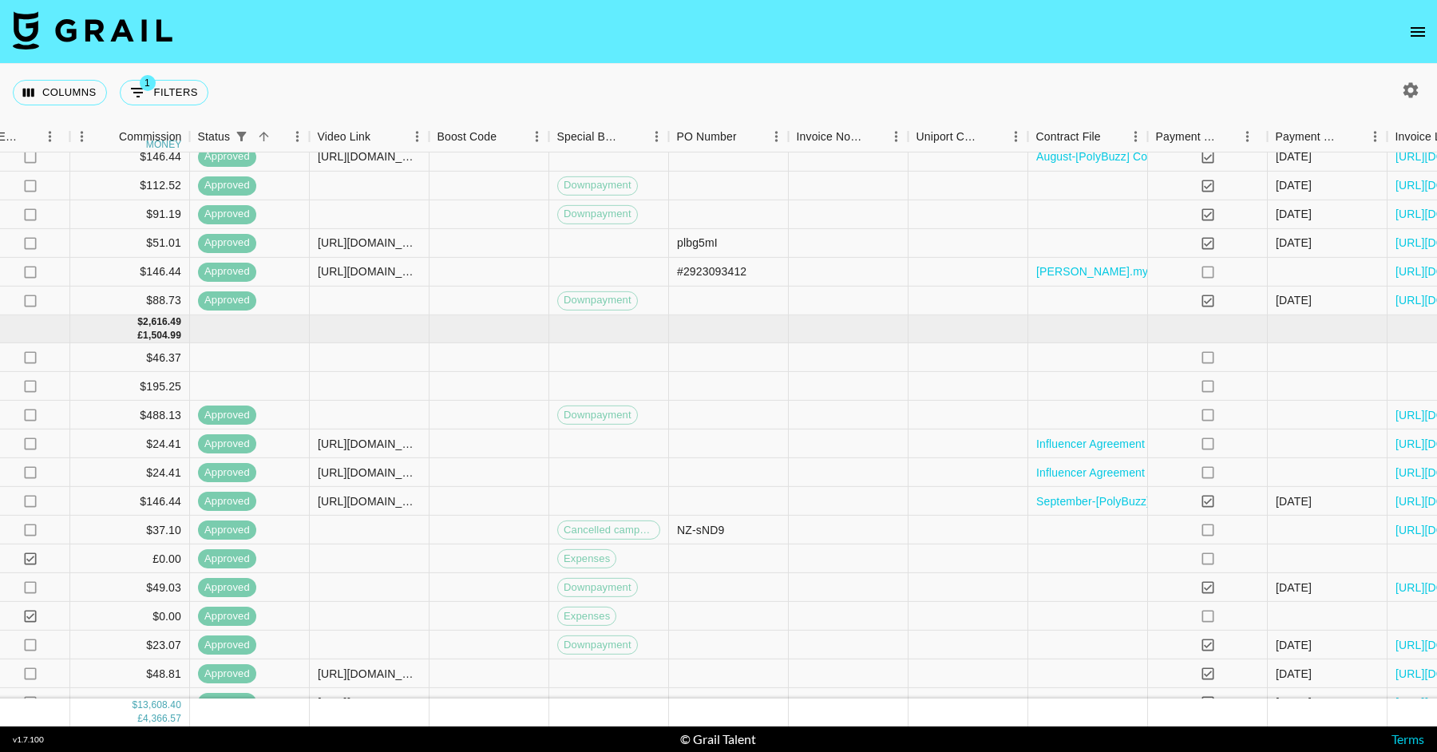
scroll to position [2221, 1673]
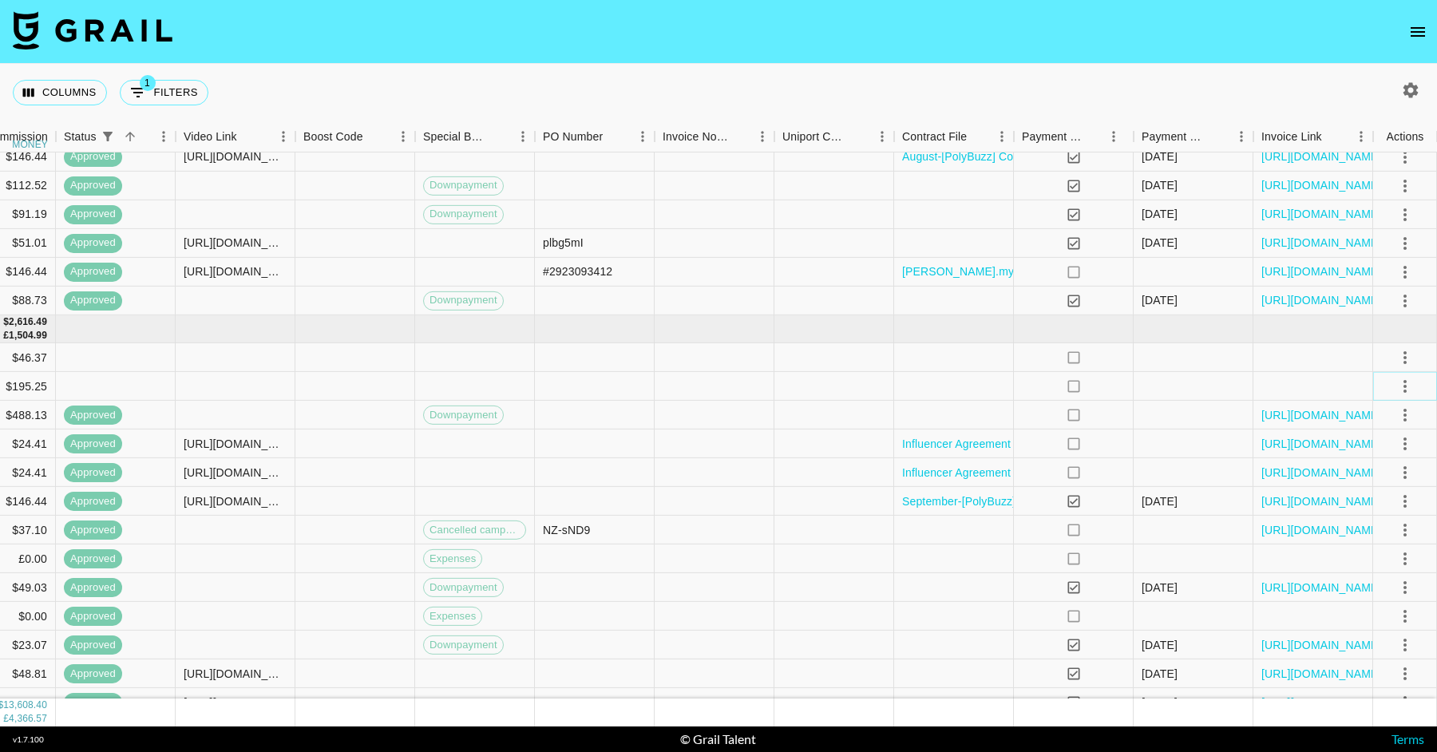
click at [1408, 382] on icon "select merge strategy" at bounding box center [1405, 386] width 19 height 19
click at [1389, 411] on li "Confirm" at bounding box center [1385, 420] width 104 height 29
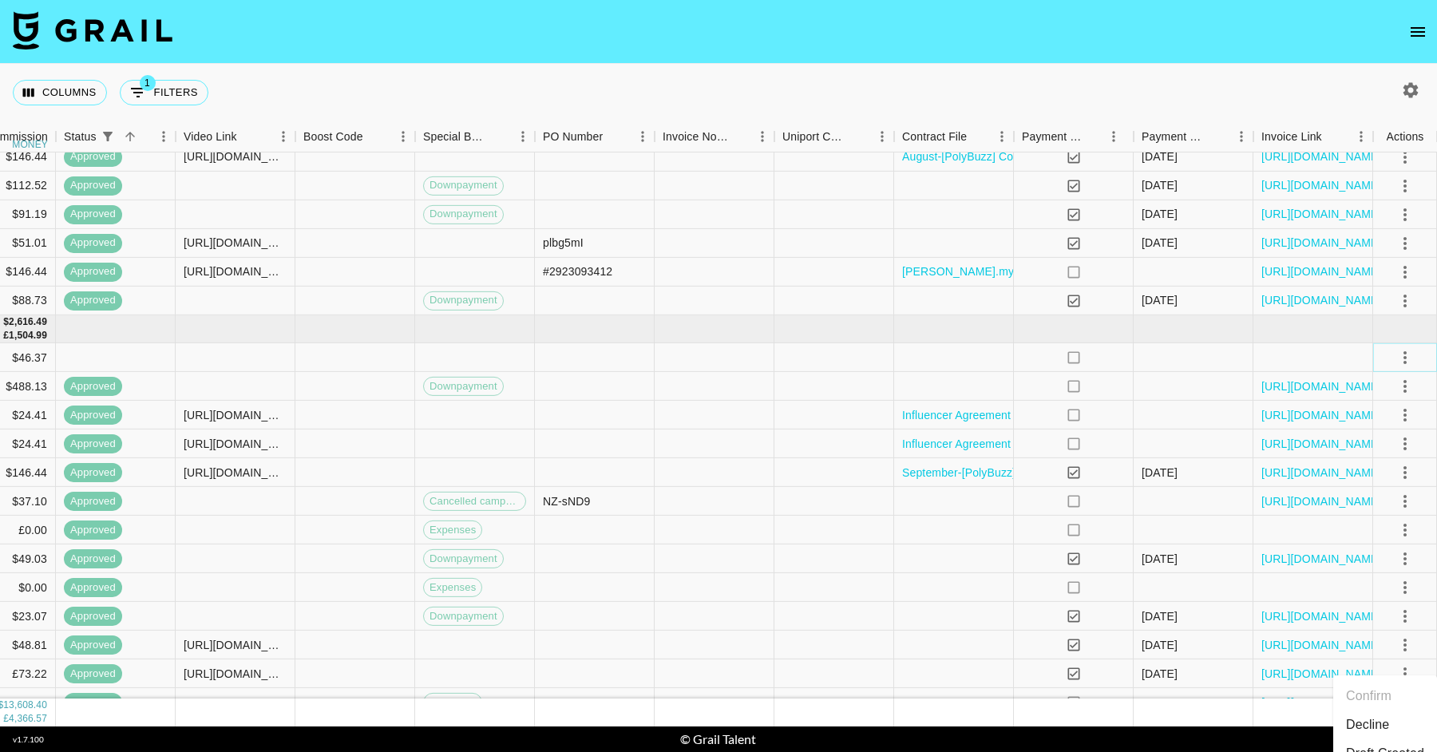
click at [1403, 355] on icon "select merge strategy" at bounding box center [1405, 357] width 19 height 19
click at [1387, 384] on li "Confirm" at bounding box center [1385, 391] width 104 height 29
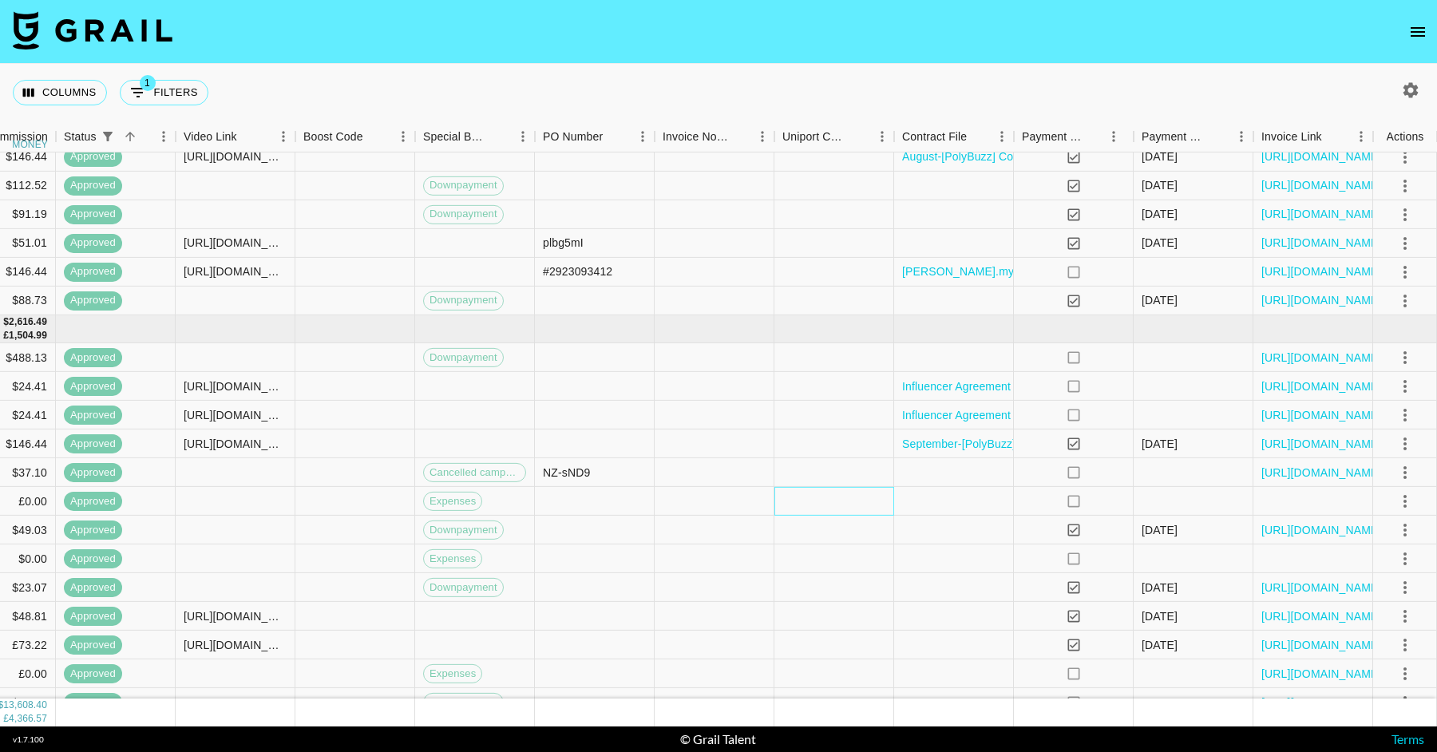
click at [778, 492] on div at bounding box center [835, 501] width 120 height 29
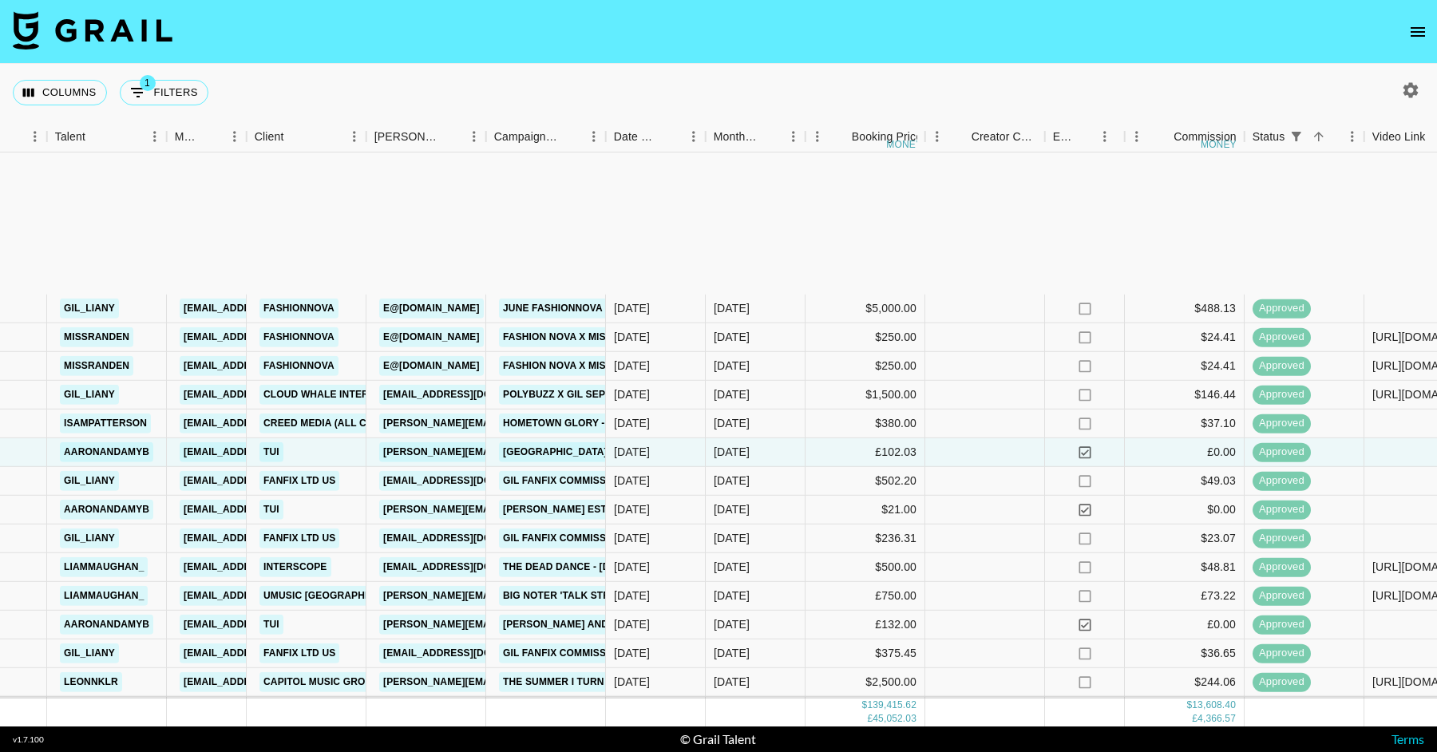
scroll to position [2744, 484]
